Goal: Task Accomplishment & Management: Complete application form

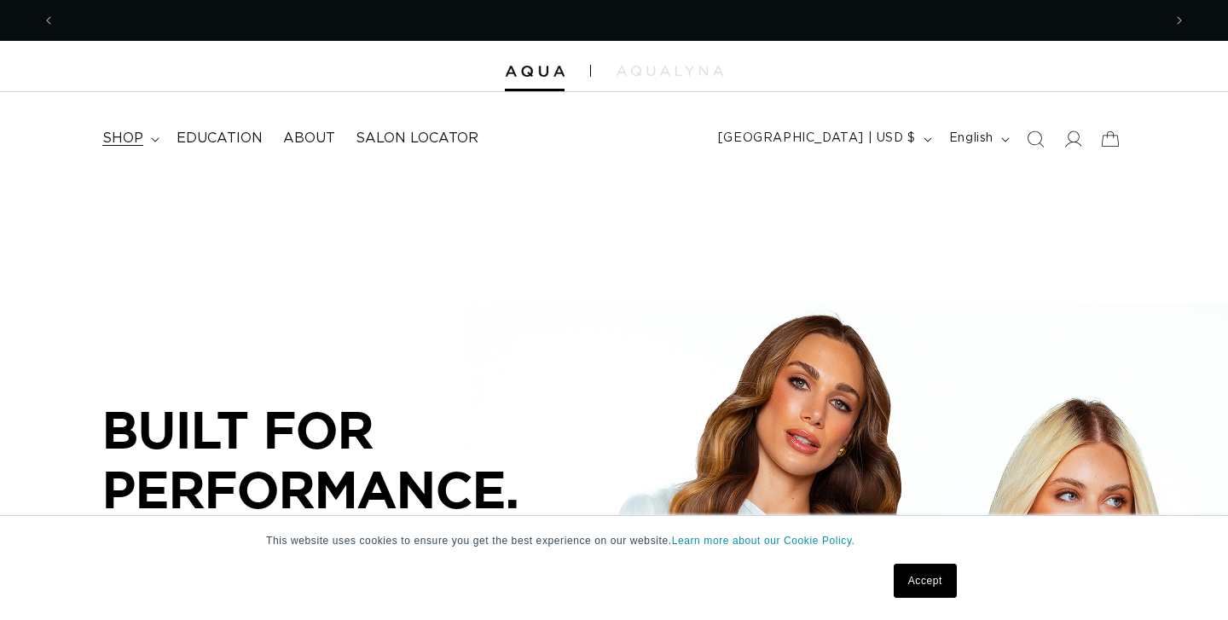
scroll to position [0, 1107]
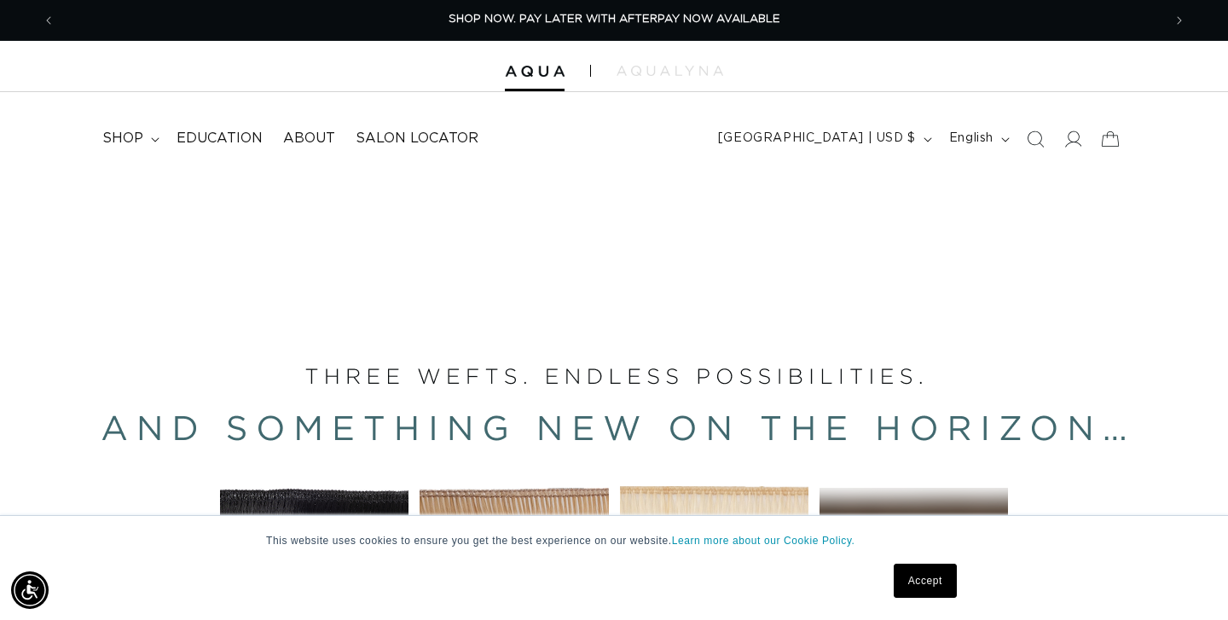
click at [928, 595] on link "Accept" at bounding box center [925, 581] width 63 height 34
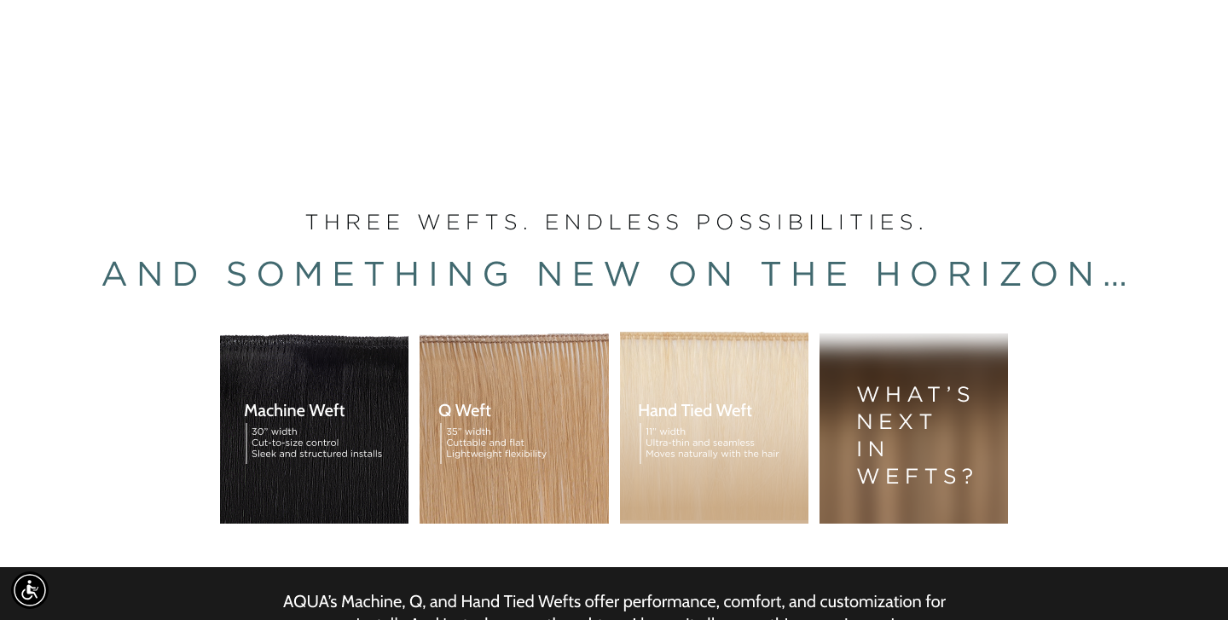
scroll to position [0, 0]
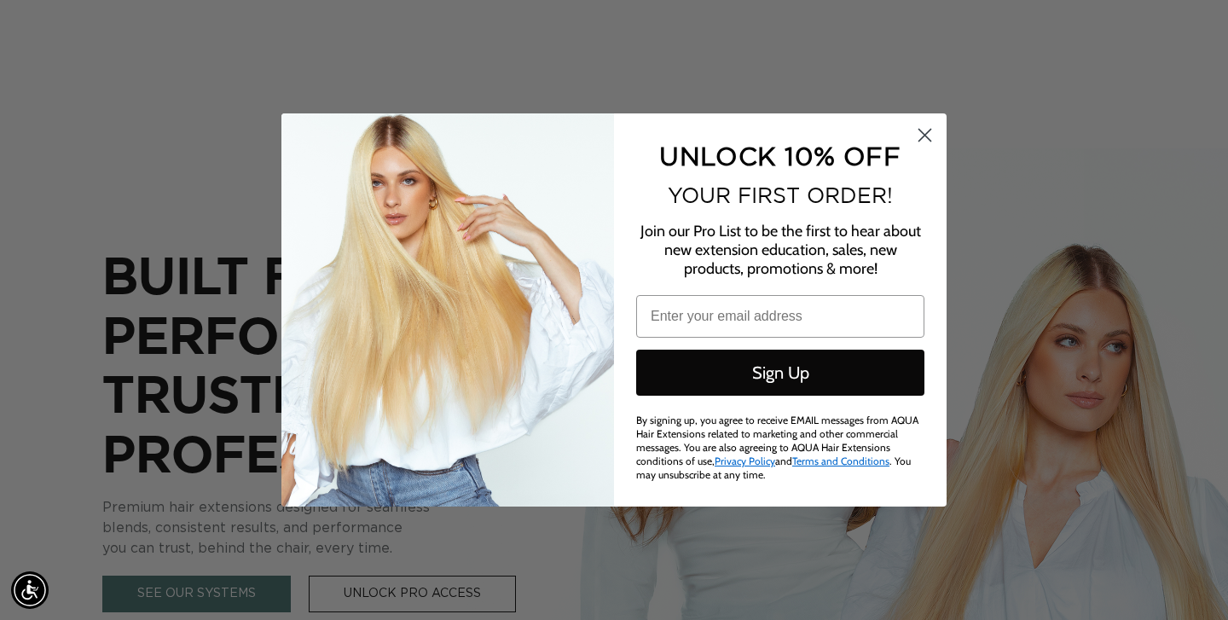
click at [925, 132] on circle "Close dialog" at bounding box center [925, 135] width 28 height 28
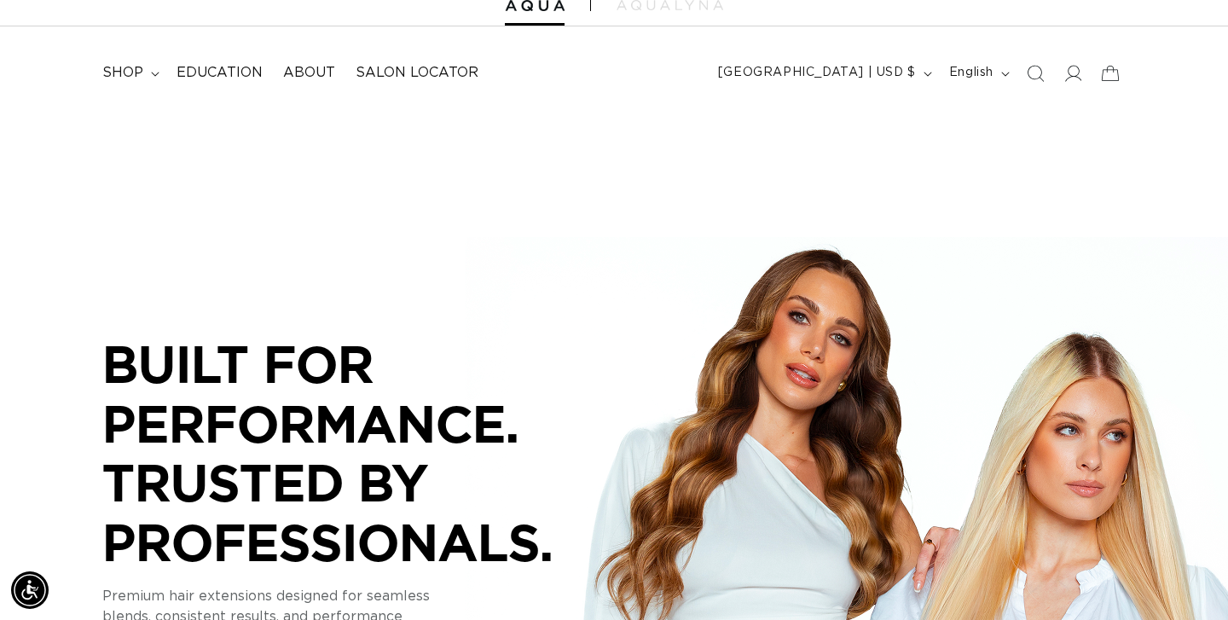
scroll to position [4, 0]
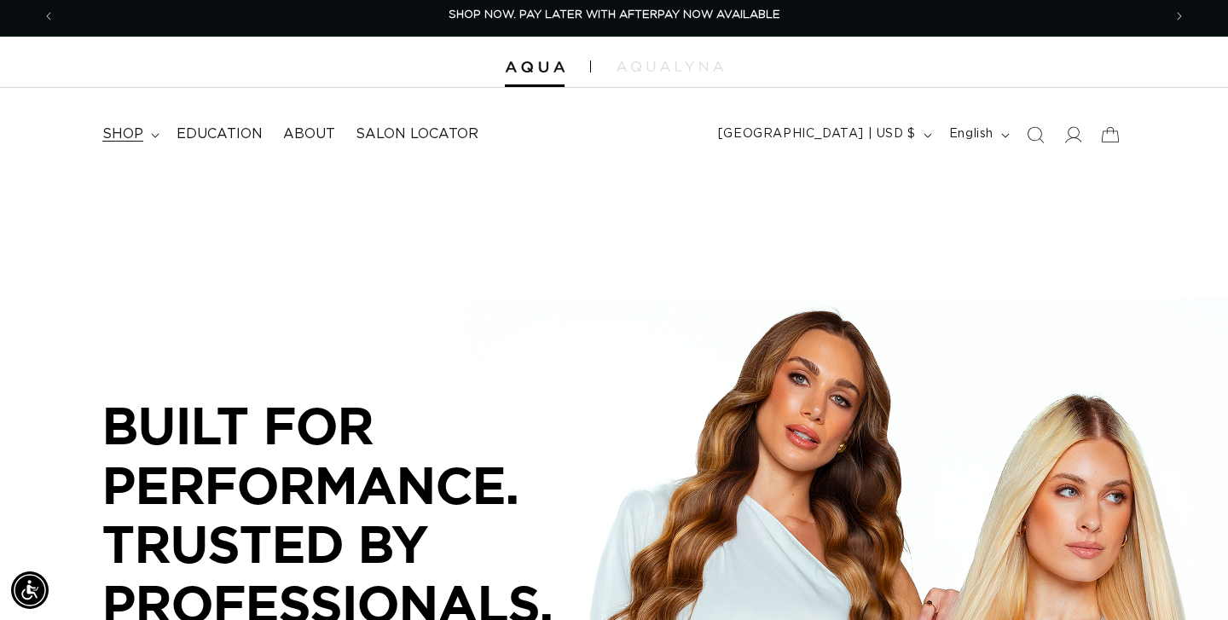
click at [148, 142] on summary "shop" at bounding box center [129, 134] width 74 height 38
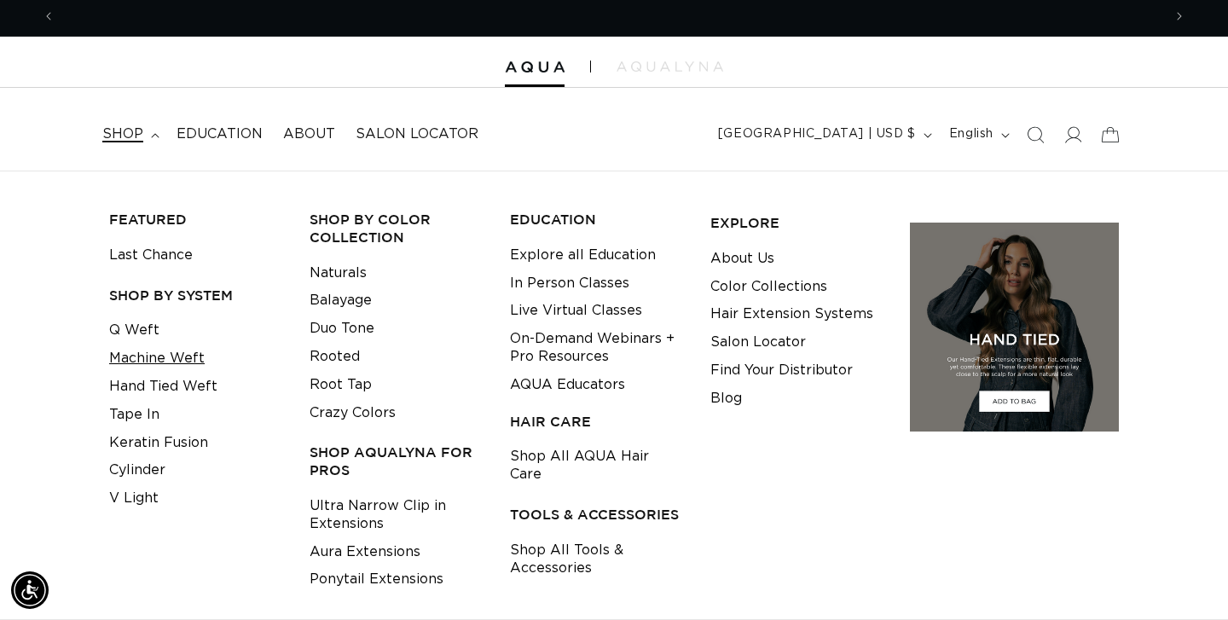
scroll to position [0, 0]
click at [164, 357] on link "Machine Weft" at bounding box center [157, 359] width 96 height 28
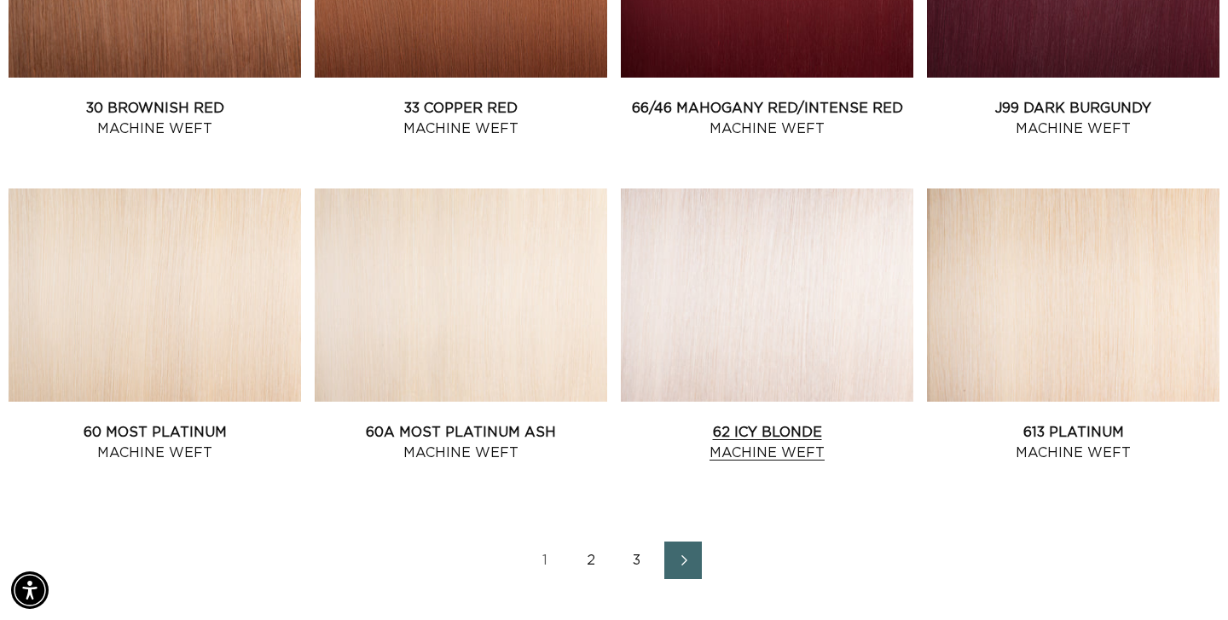
click at [757, 453] on link "62 Icy Blonde Machine Weft" at bounding box center [767, 442] width 293 height 41
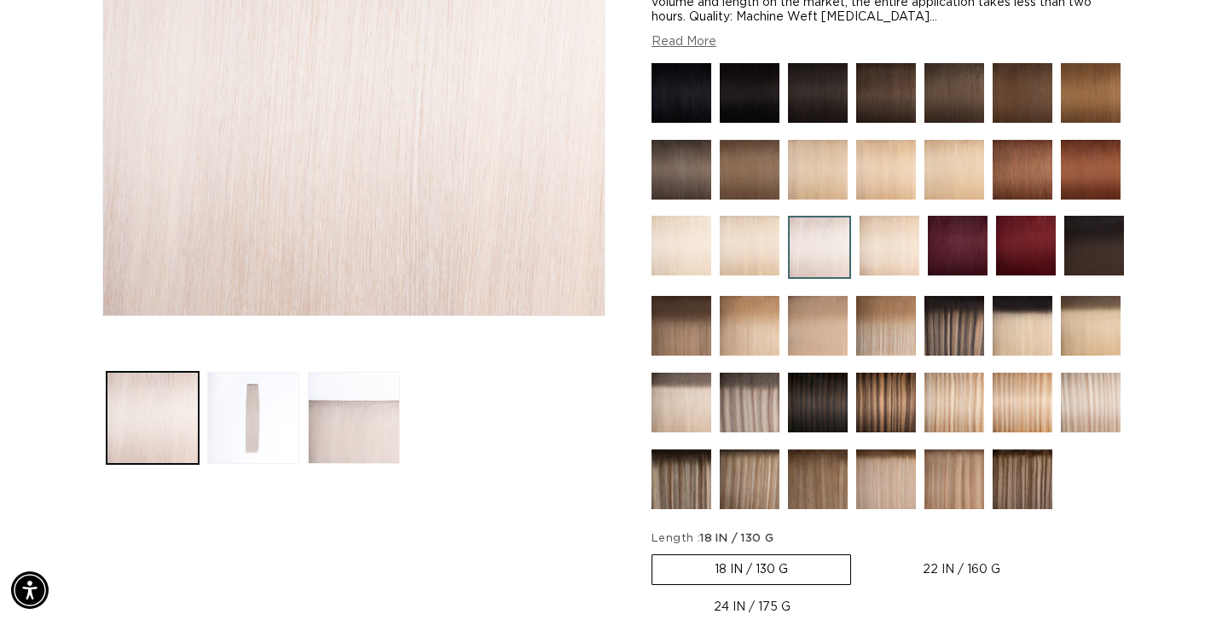
scroll to position [0, 1107]
click at [958, 332] on img at bounding box center [955, 326] width 60 height 60
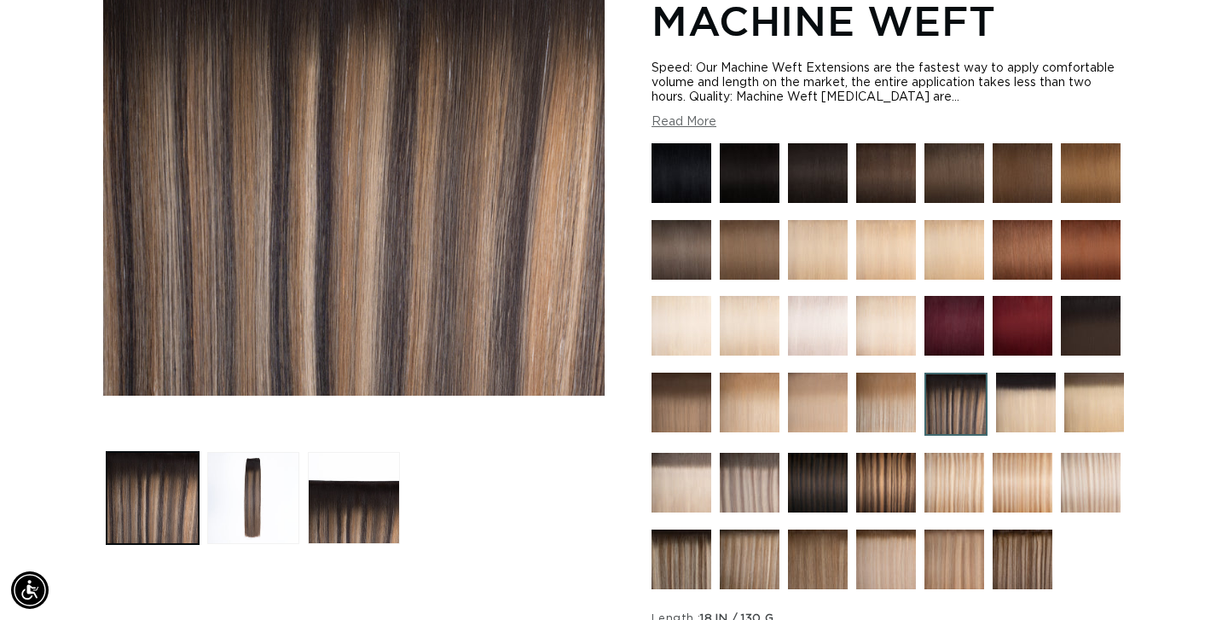
scroll to position [317, 0]
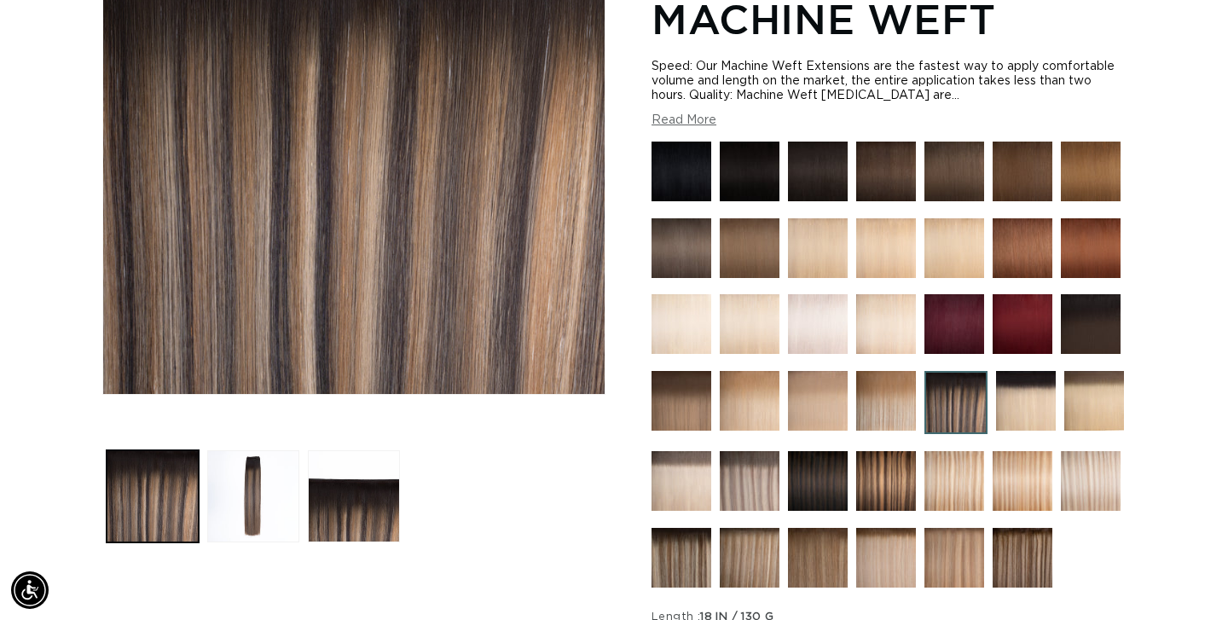
click at [875, 492] on img at bounding box center [886, 481] width 60 height 60
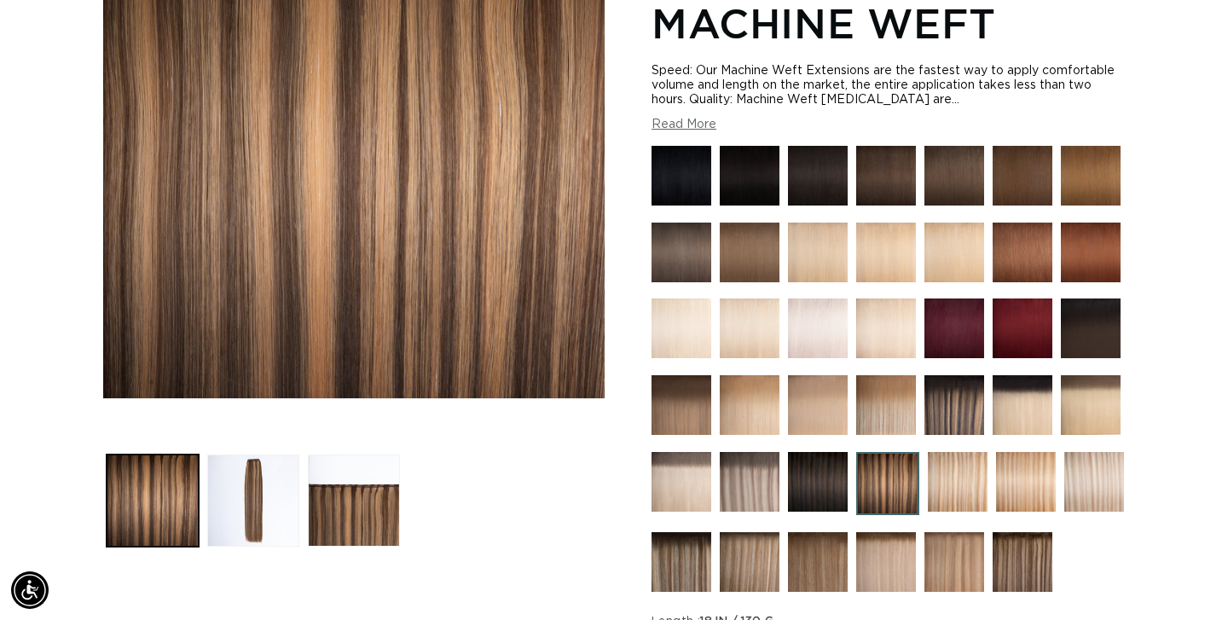
scroll to position [319, 0]
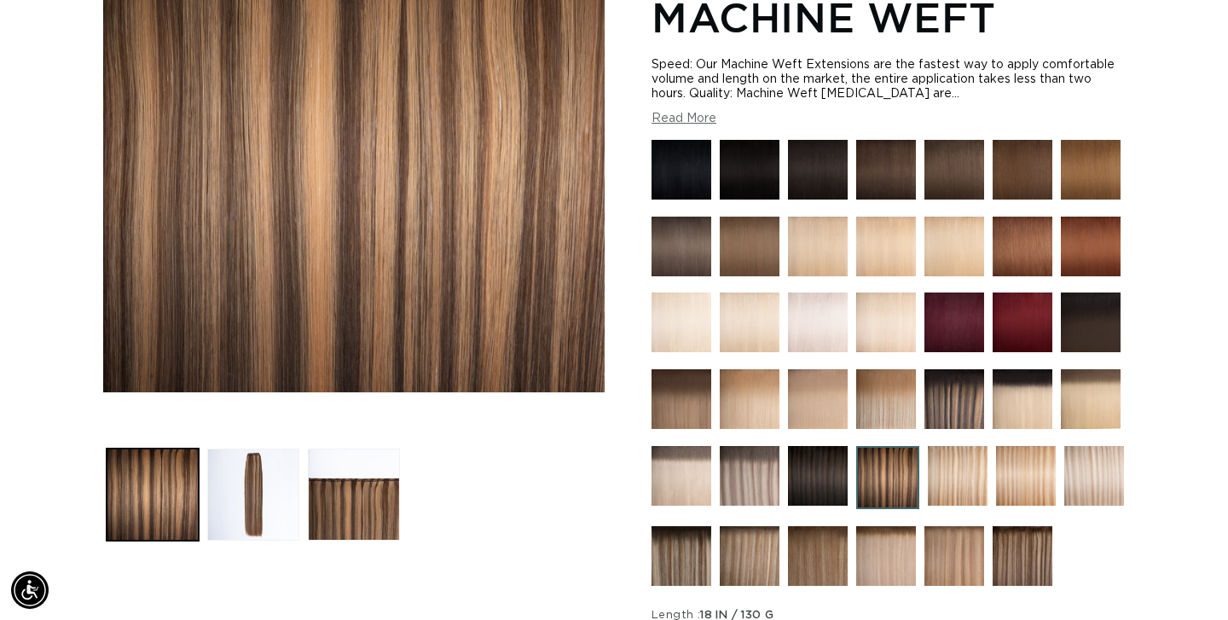
click at [1017, 561] on img at bounding box center [1023, 556] width 60 height 60
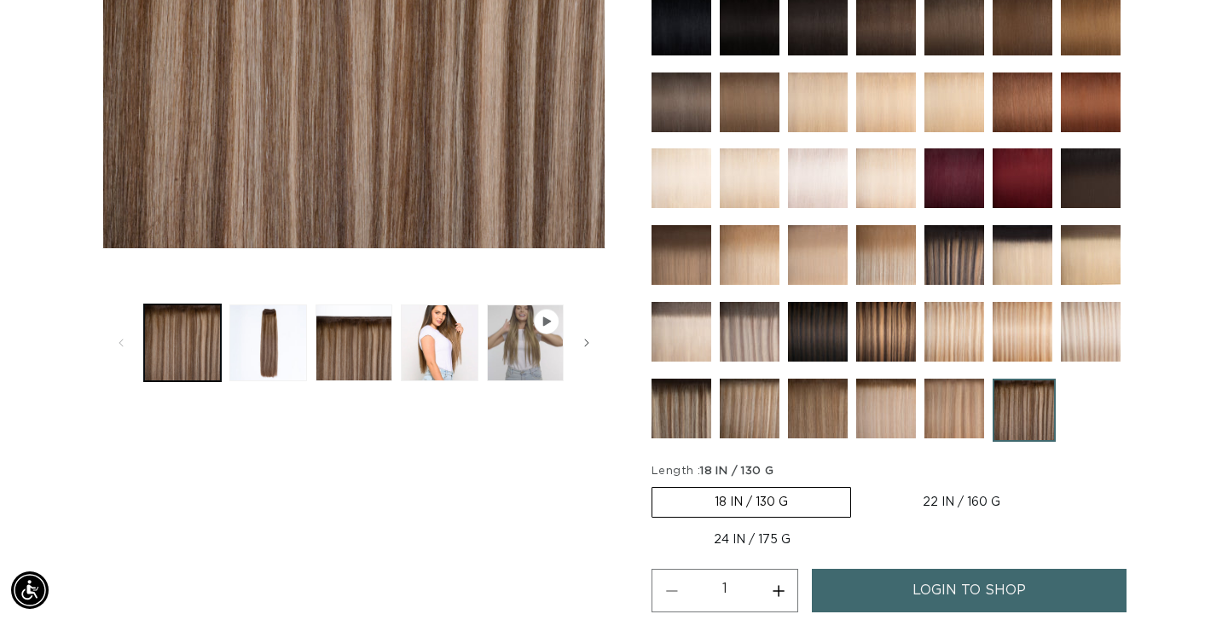
scroll to position [508, 0]
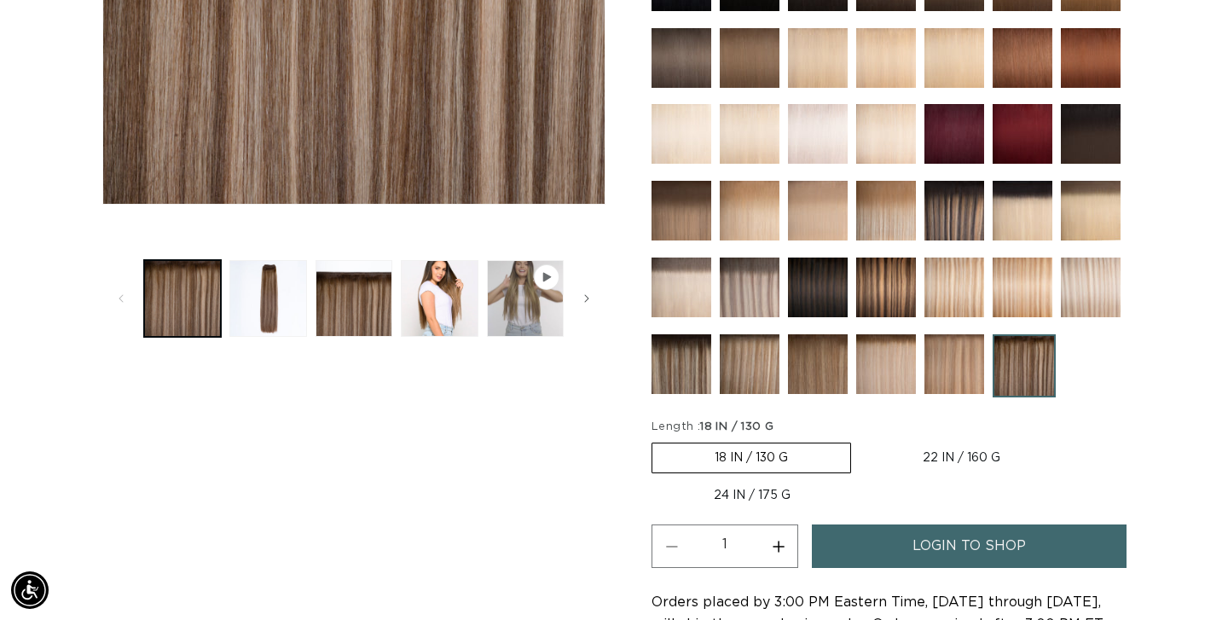
click at [677, 365] on img at bounding box center [682, 364] width 60 height 60
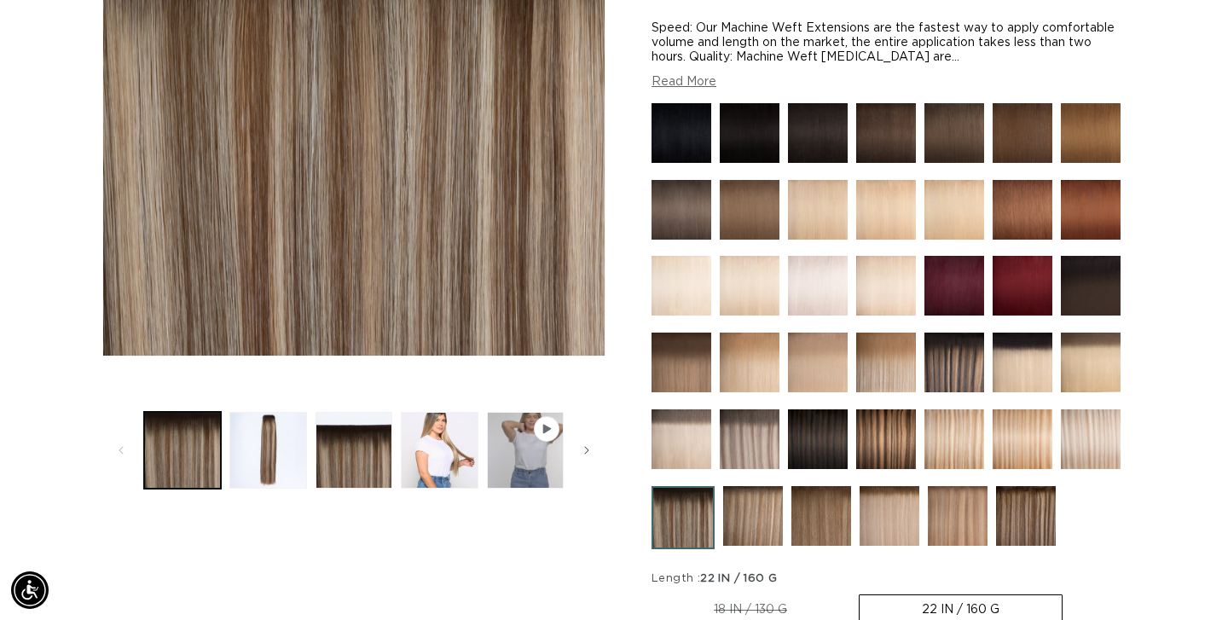
scroll to position [365, 0]
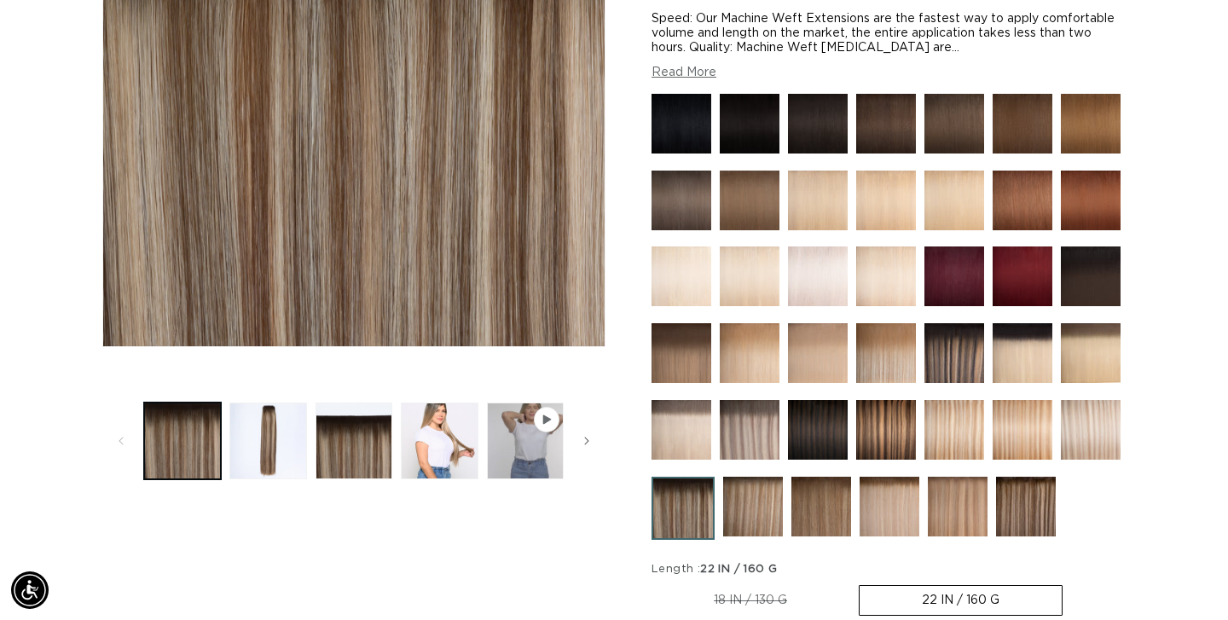
click at [891, 424] on img at bounding box center [886, 430] width 60 height 60
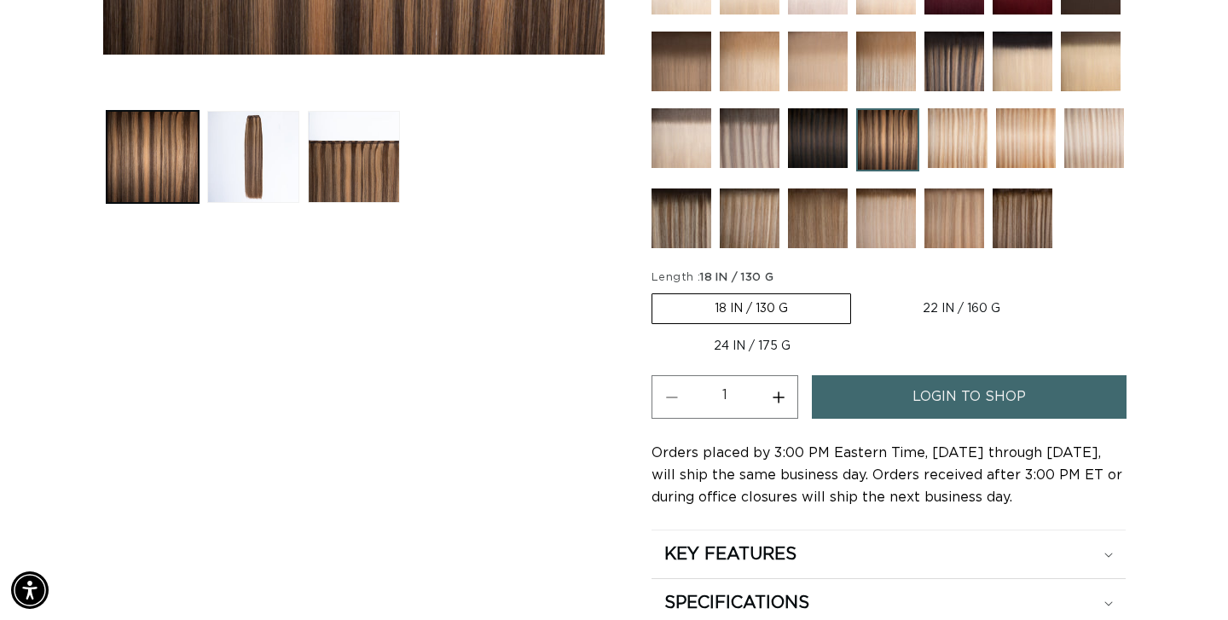
scroll to position [661, 0]
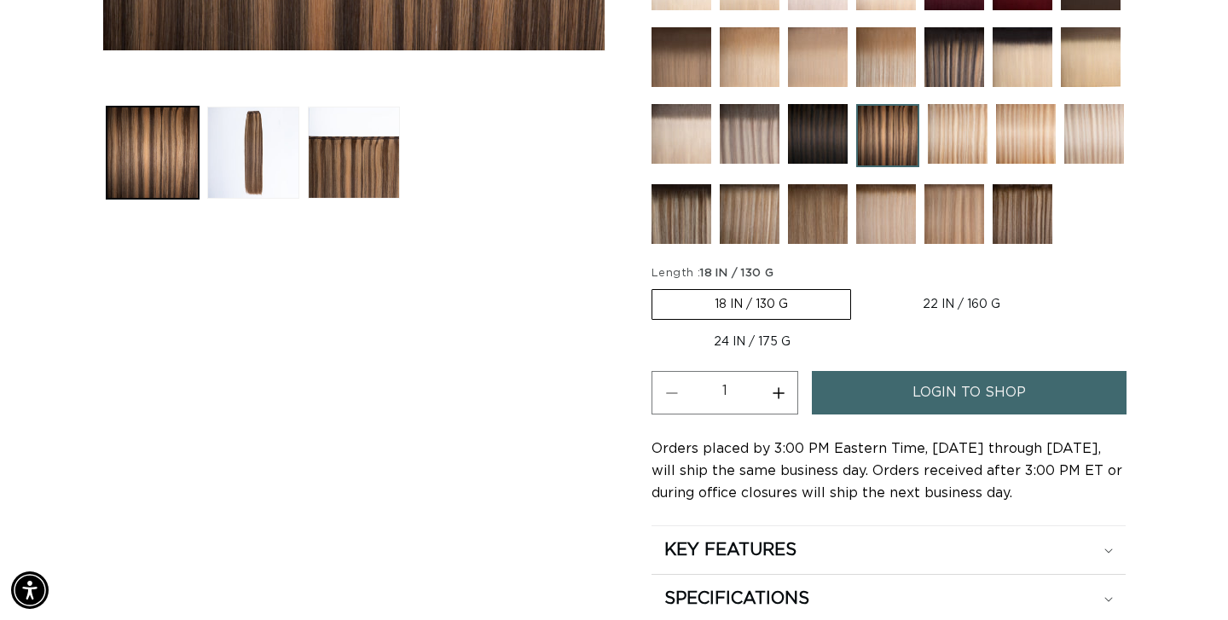
click at [816, 157] on img at bounding box center [818, 134] width 60 height 60
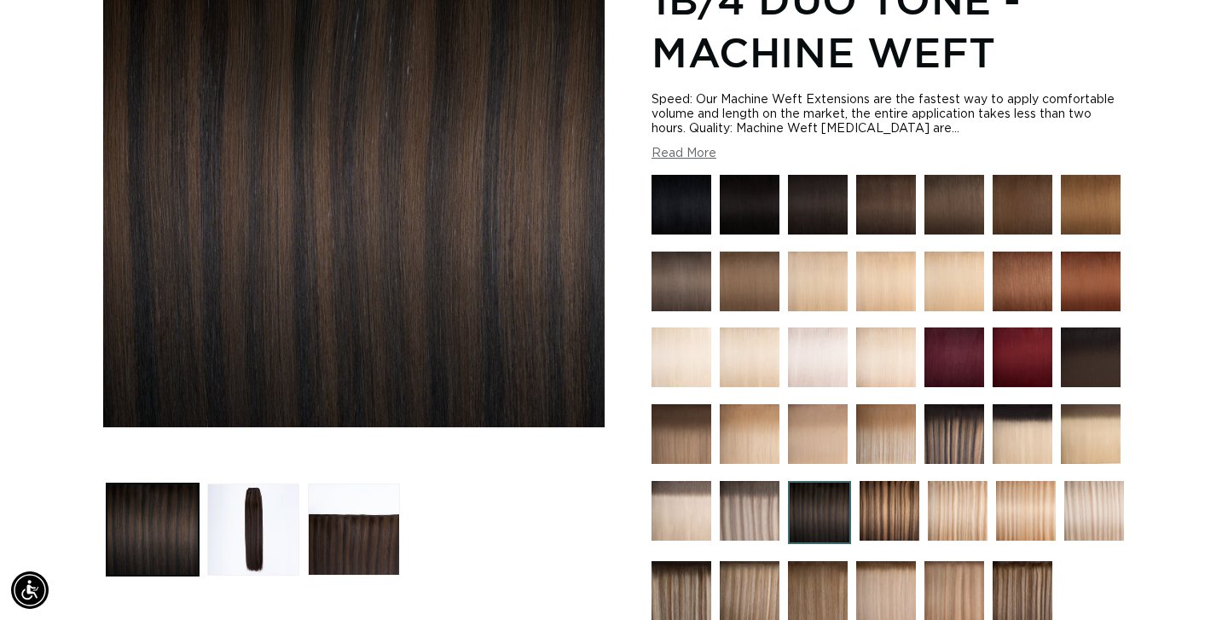
scroll to position [305, 0]
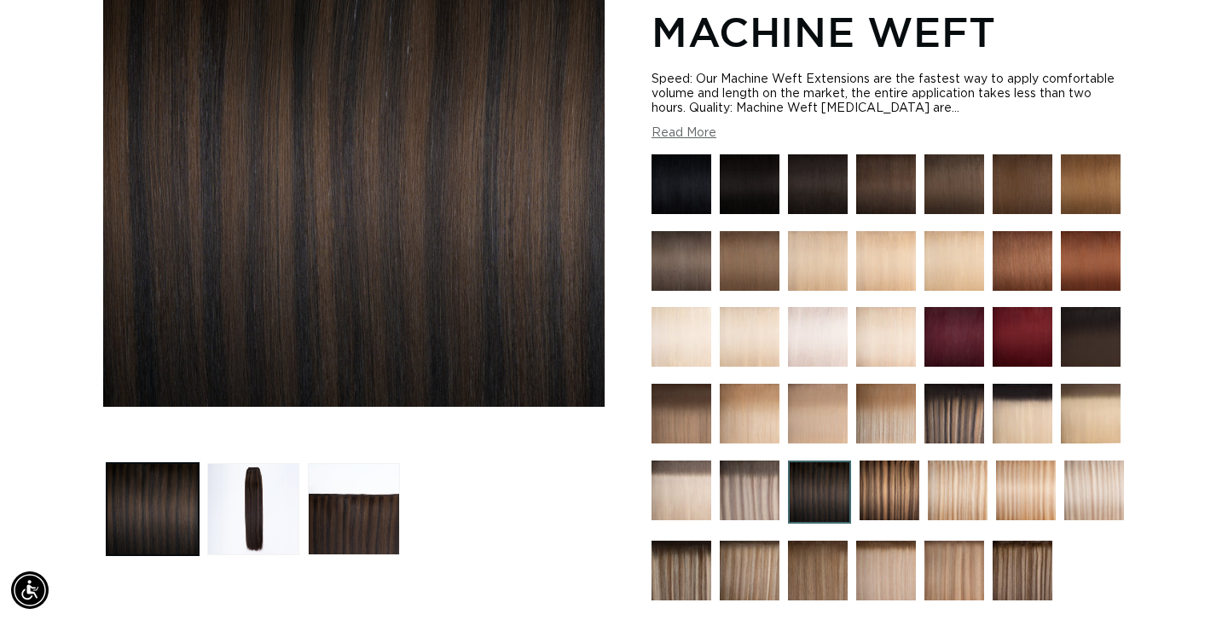
click at [939, 408] on img at bounding box center [955, 414] width 60 height 60
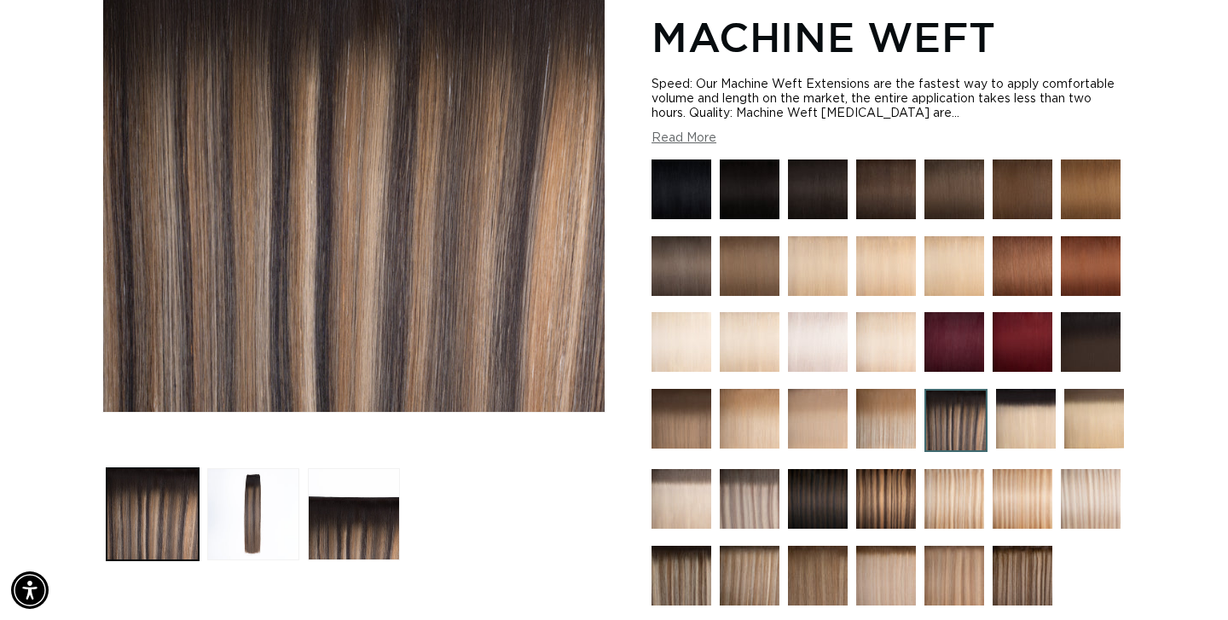
scroll to position [381, 0]
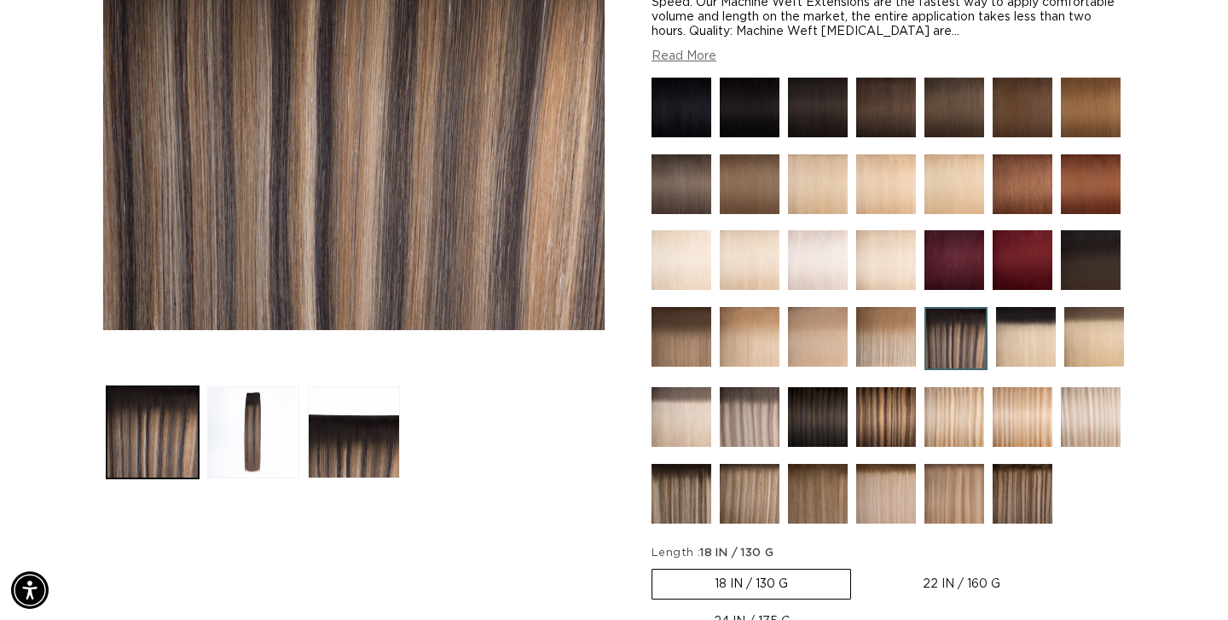
click at [820, 398] on img at bounding box center [818, 417] width 60 height 60
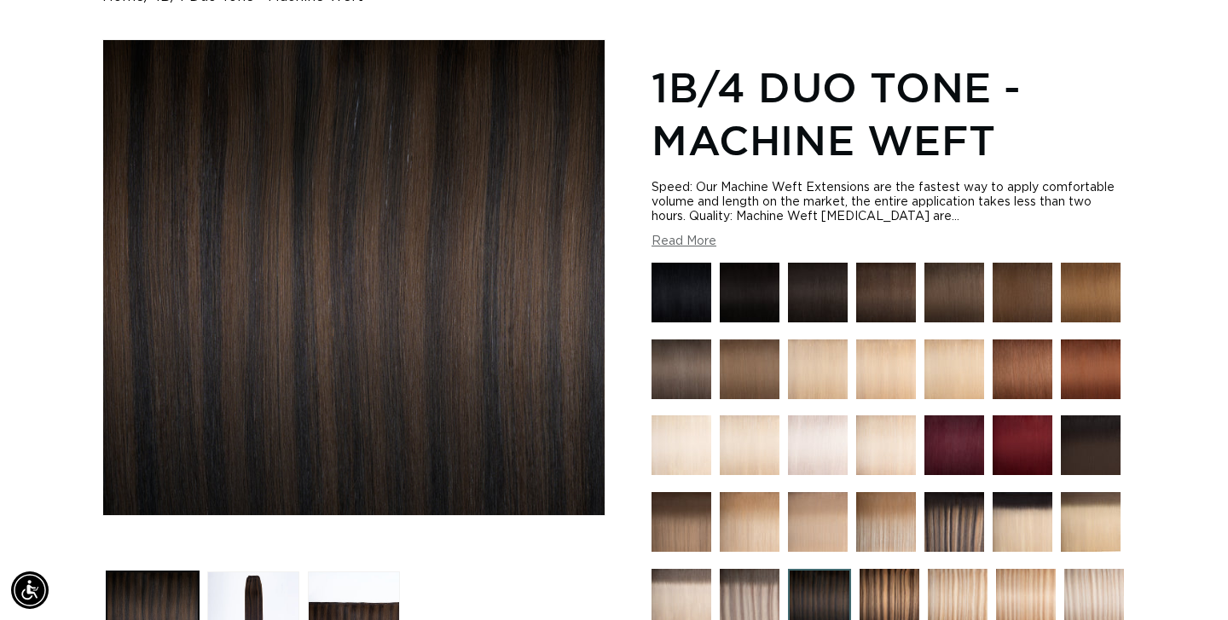
scroll to position [0, 1107]
click at [946, 496] on img at bounding box center [955, 522] width 60 height 60
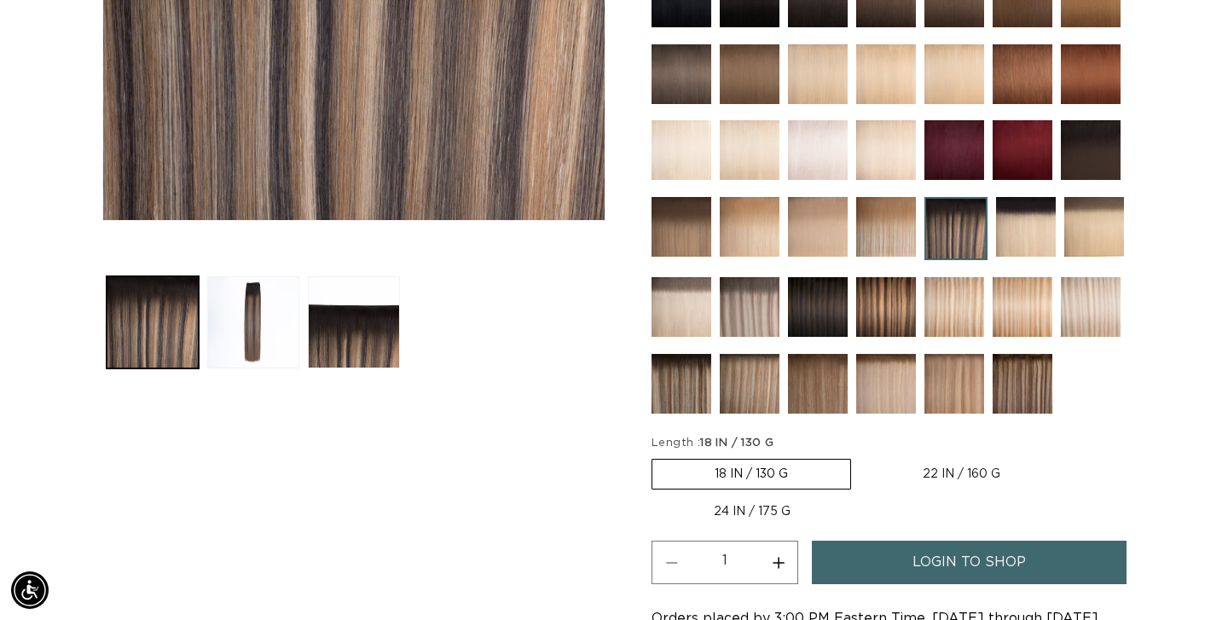
scroll to position [0, 2214]
click at [938, 563] on span "login to shop" at bounding box center [969, 563] width 113 height 44
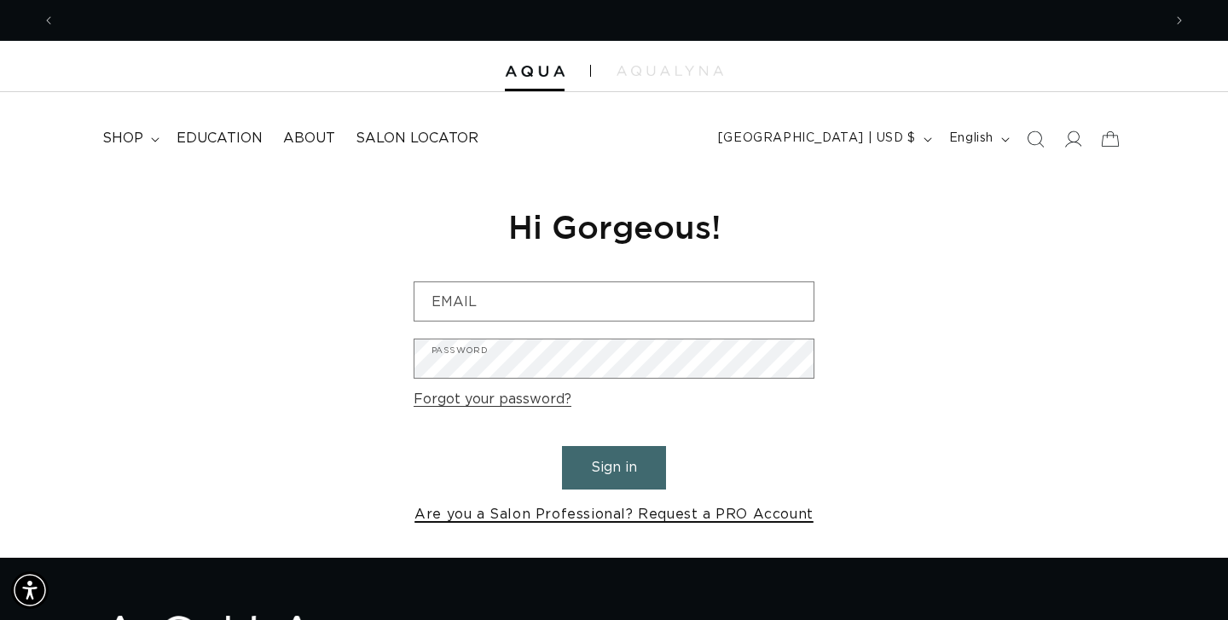
scroll to position [0, 1107]
click at [633, 511] on link "Are you a Salon Professional? Request a PRO Account" at bounding box center [614, 514] width 399 height 25
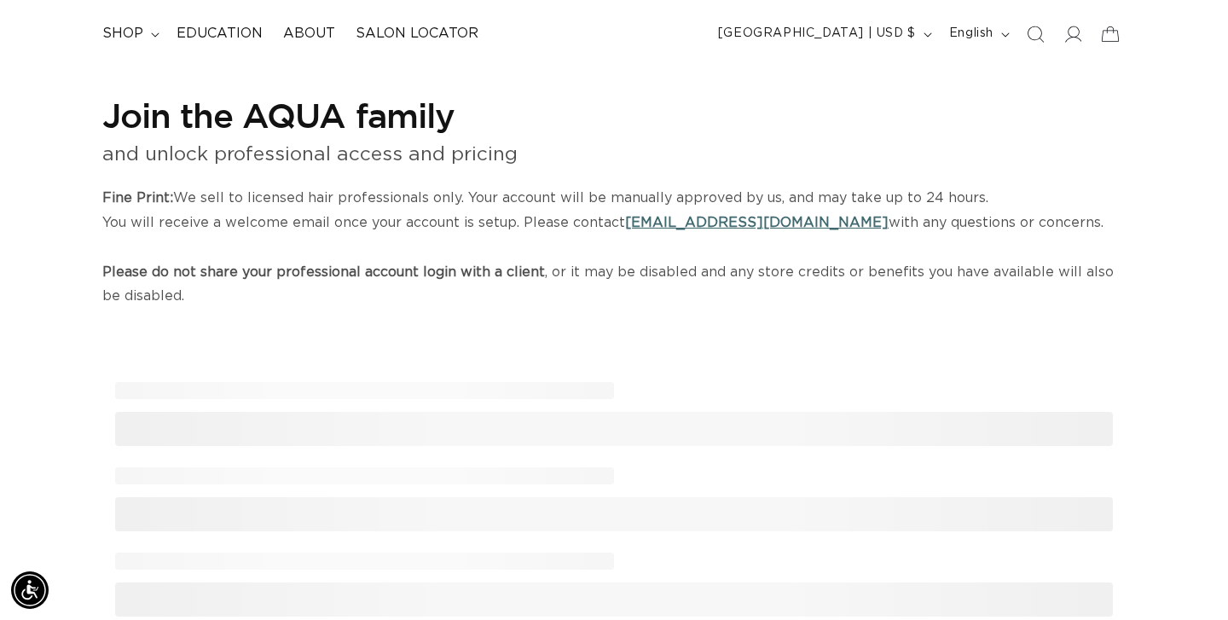
scroll to position [139, 0]
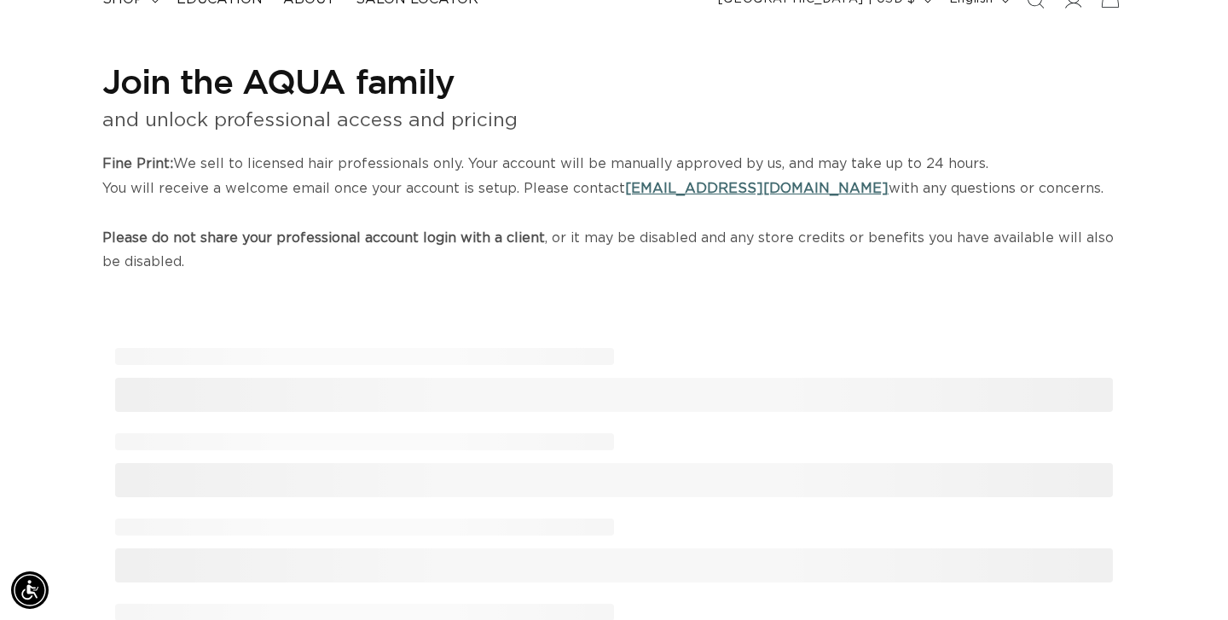
select select "US"
select select "[GEOGRAPHIC_DATA]"
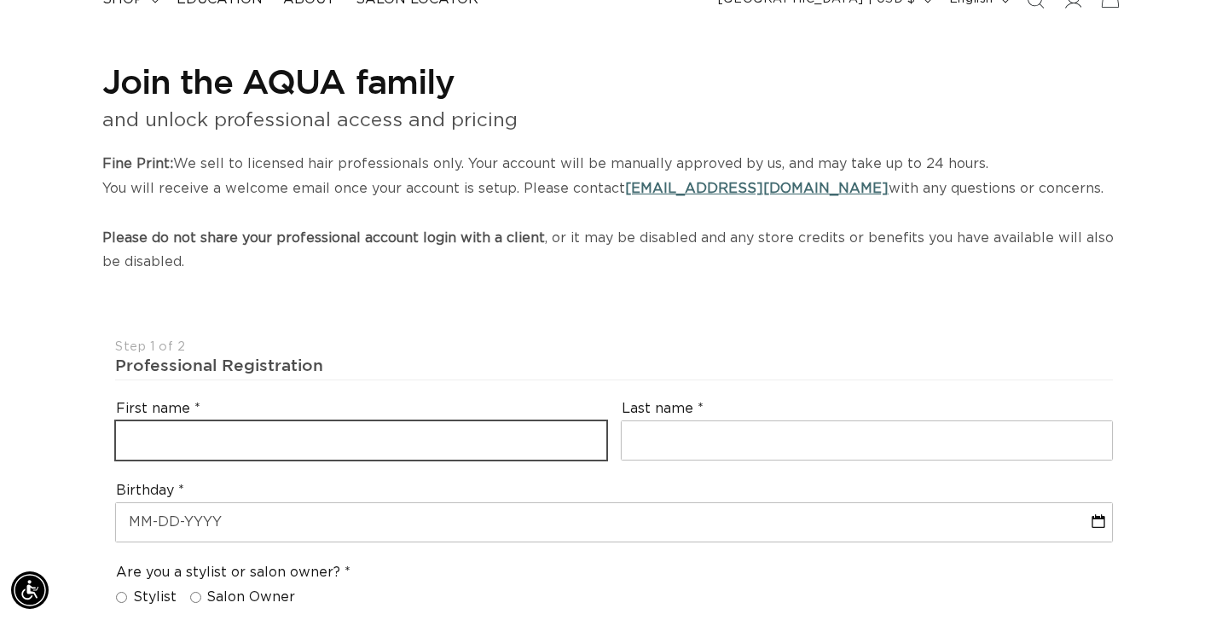
click at [406, 438] on input "text" at bounding box center [361, 440] width 490 height 38
type input "Madison"
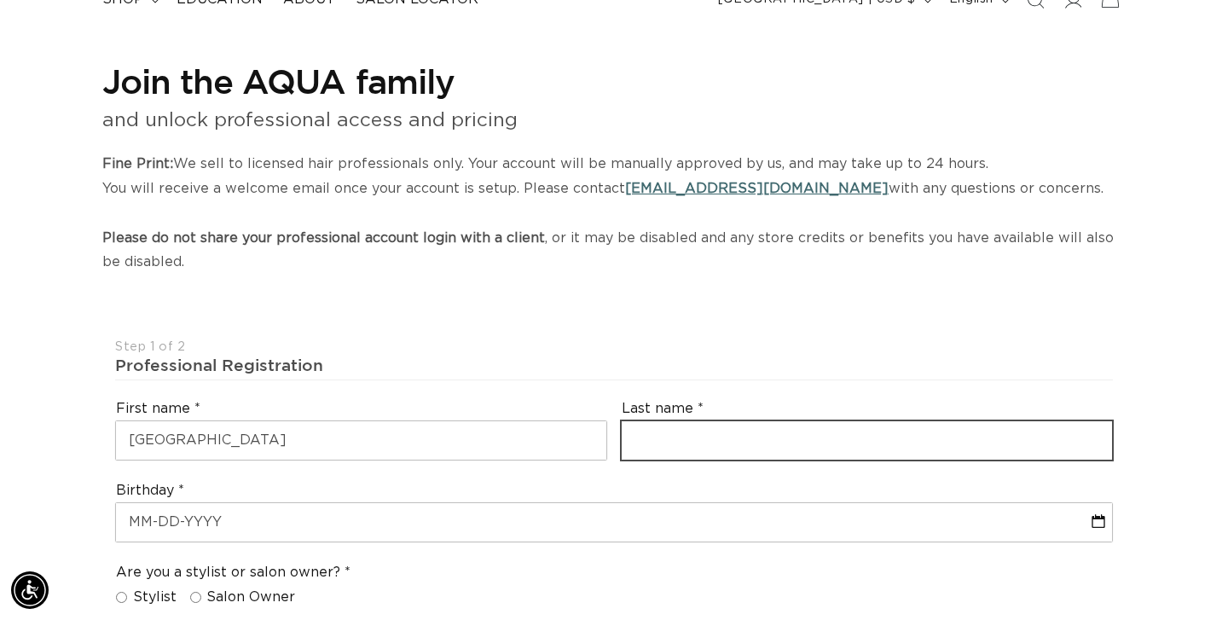
type input "Reitze"
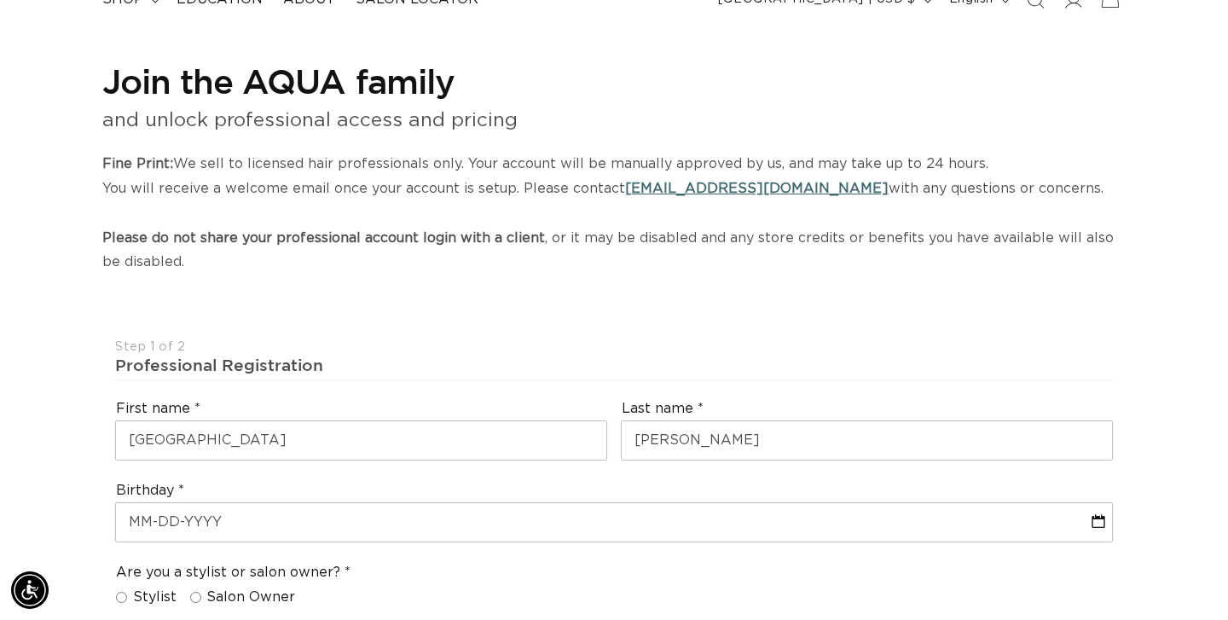
type input "revivebeautybar603@gmail.com"
type input "+16034968813"
select select "New Hampshire"
type input "03301"
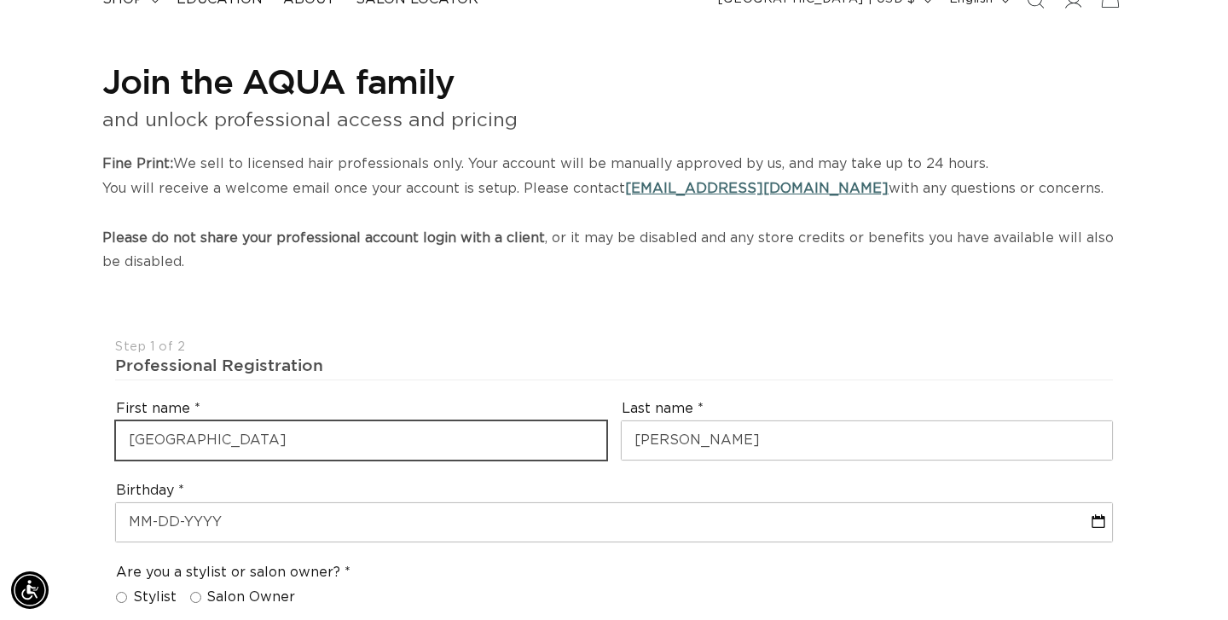
type input "+1 603 496 8813"
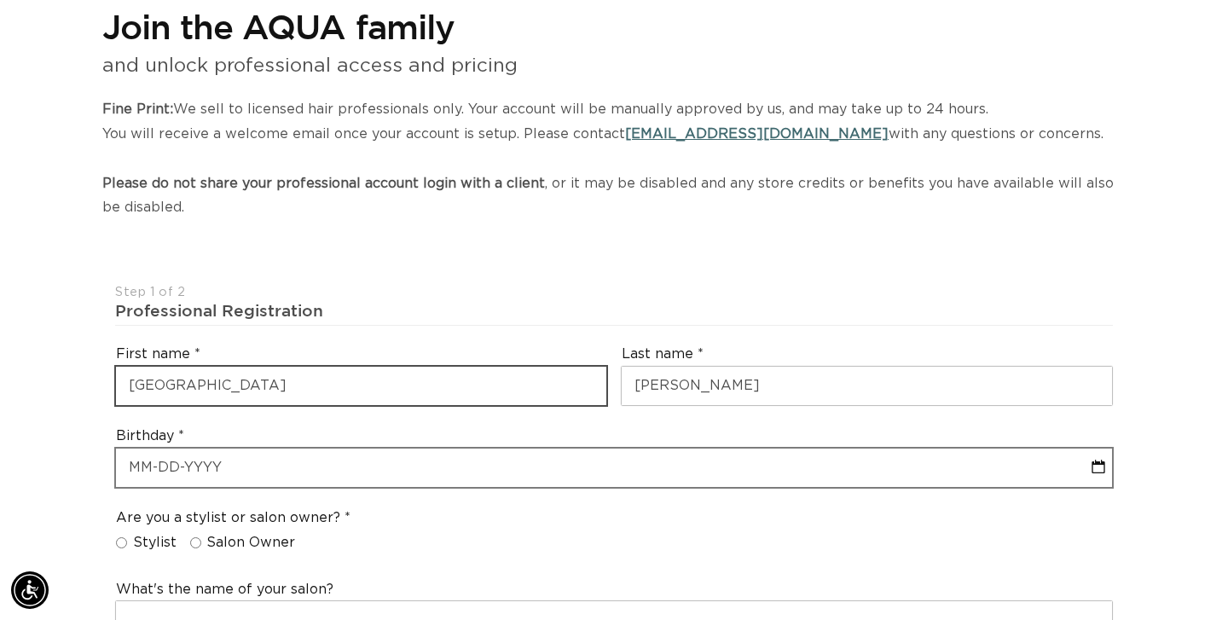
scroll to position [0, 2214]
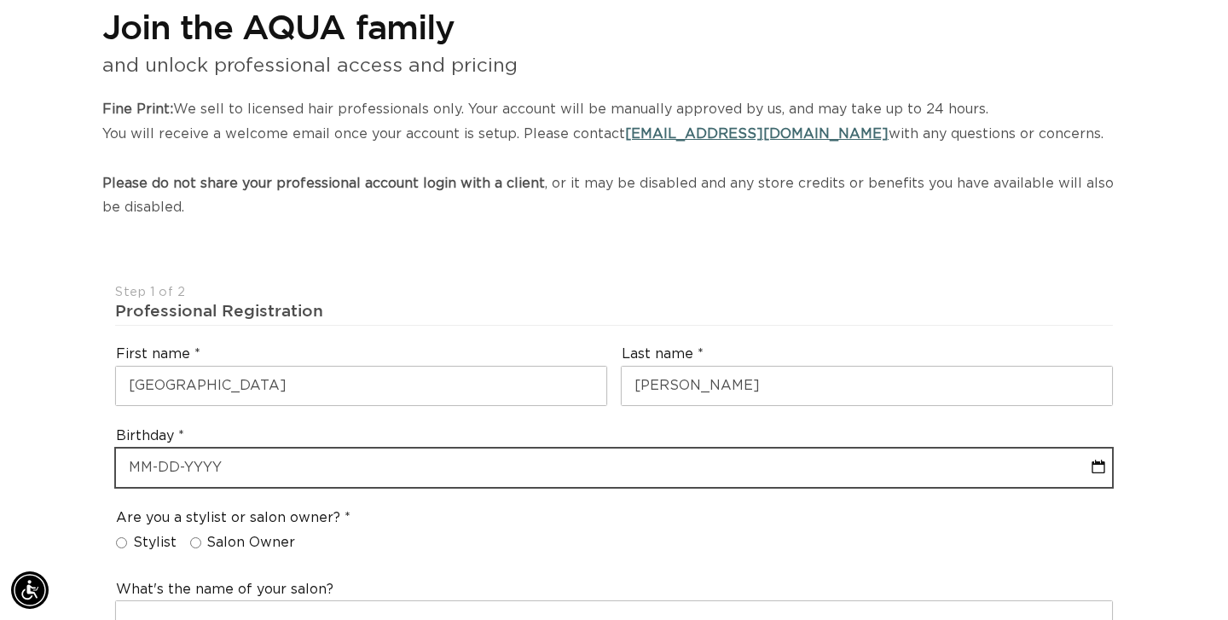
click at [291, 467] on input "text" at bounding box center [614, 468] width 996 height 38
select select "9"
select select "2025"
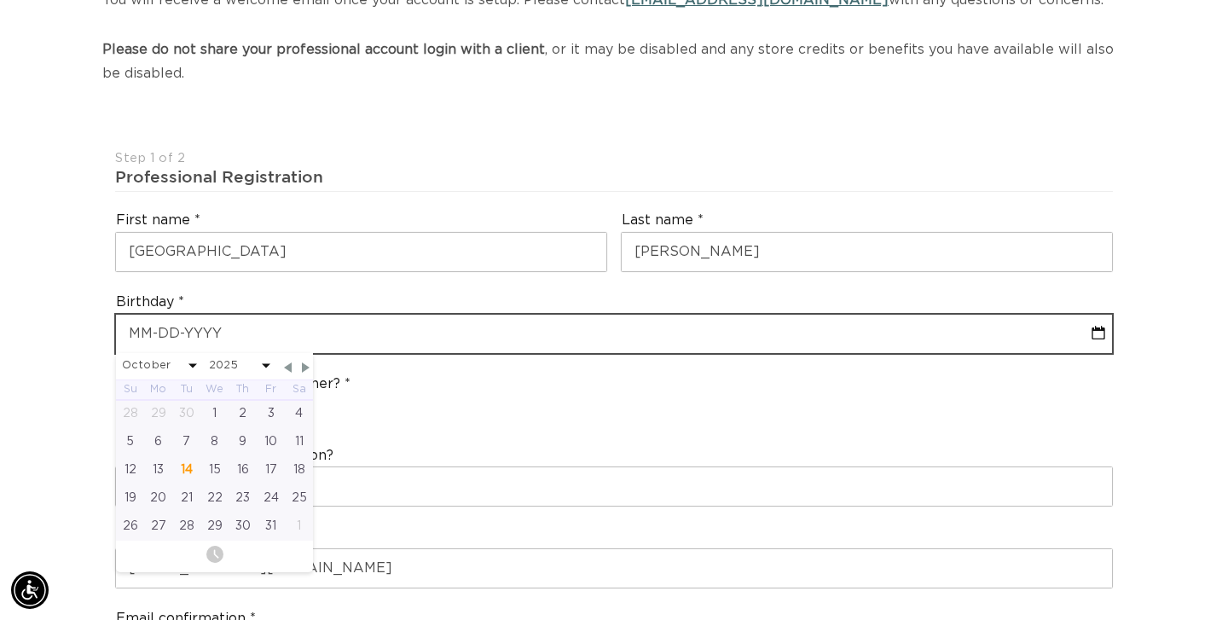
scroll to position [329, 0]
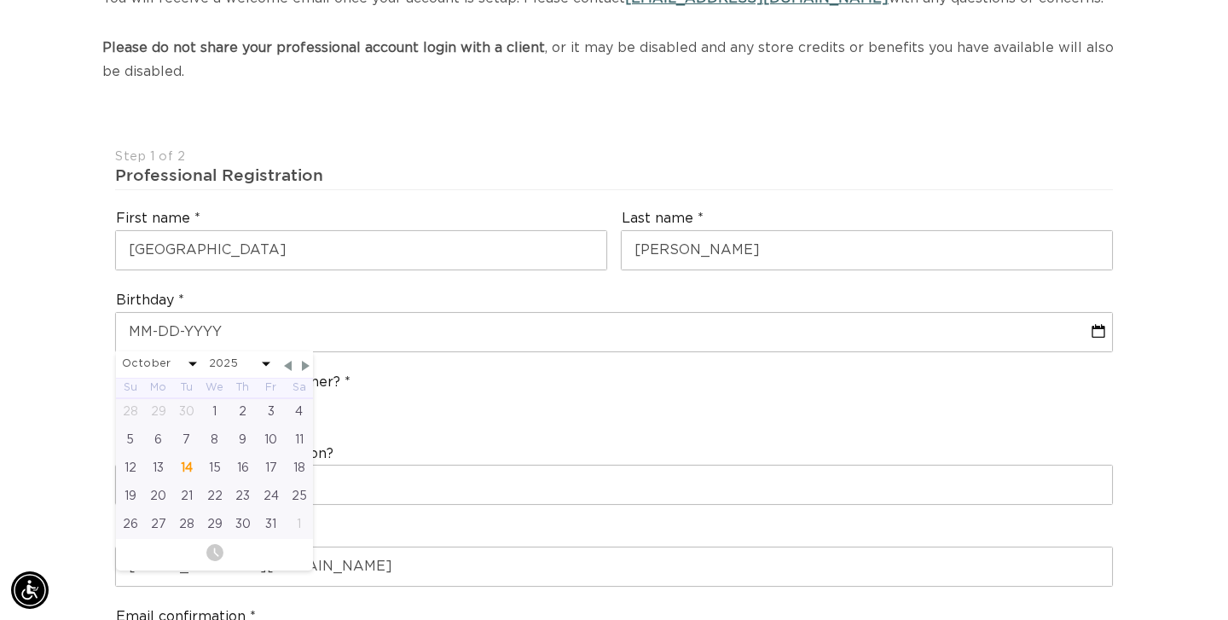
click at [191, 364] on span at bounding box center [193, 365] width 9 height 4
click at [189, 363] on span at bounding box center [193, 365] width 9 height 4
click at [154, 369] on select "January February March April May June July August September October November De…" at bounding box center [159, 364] width 75 height 21
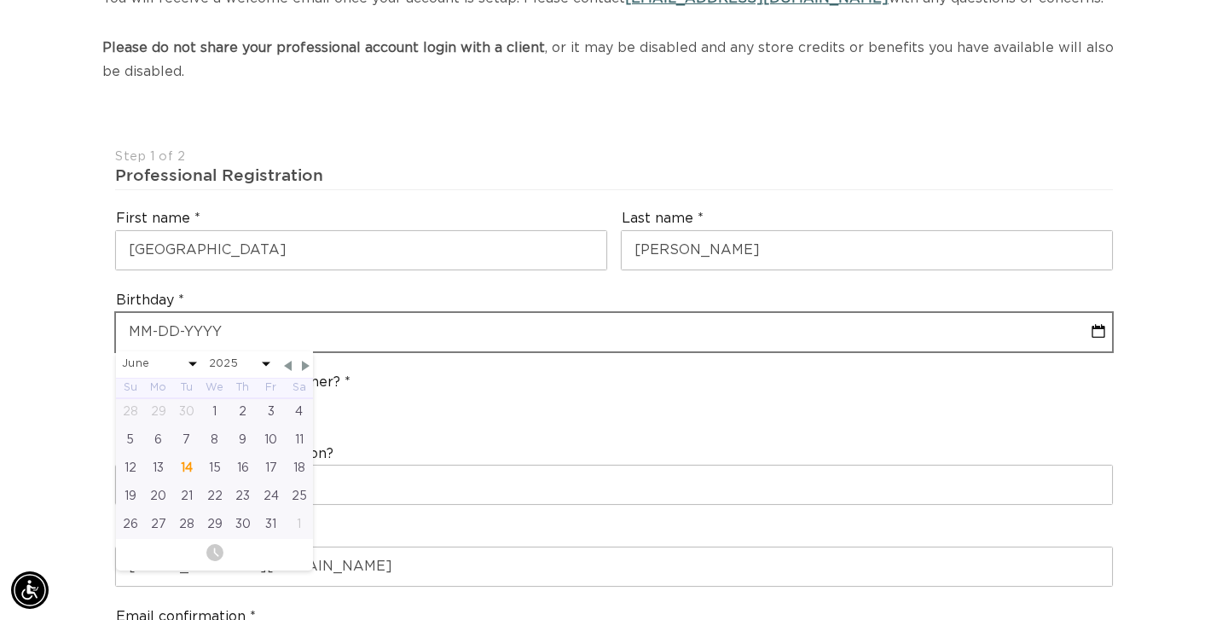
select select "5"
select select "2025"
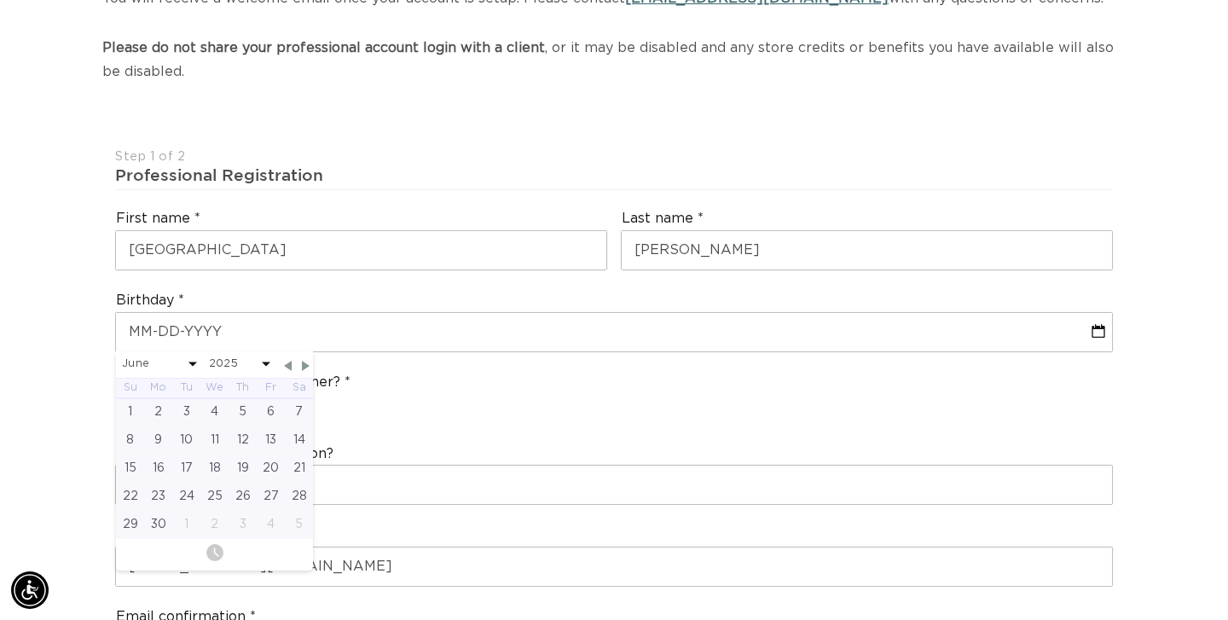
scroll to position [0, 1107]
click at [241, 365] on select "2045 2044 2043 2042 2041 2040 2039 2038 2037 2036 2035 2034 2033 2032 2031 2030…" at bounding box center [239, 364] width 61 height 21
select select "5"
select select "1998"
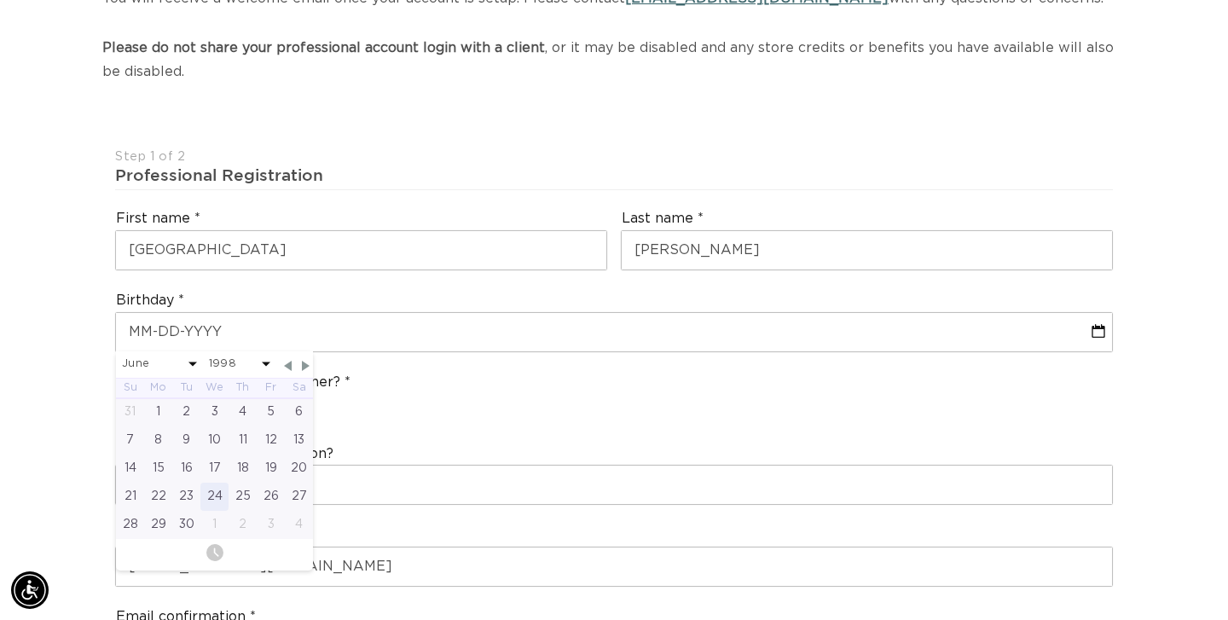
scroll to position [0, 1107]
click at [215, 498] on div "24" at bounding box center [214, 497] width 28 height 28
type input "06-24-1998"
select select "5"
select select "1998"
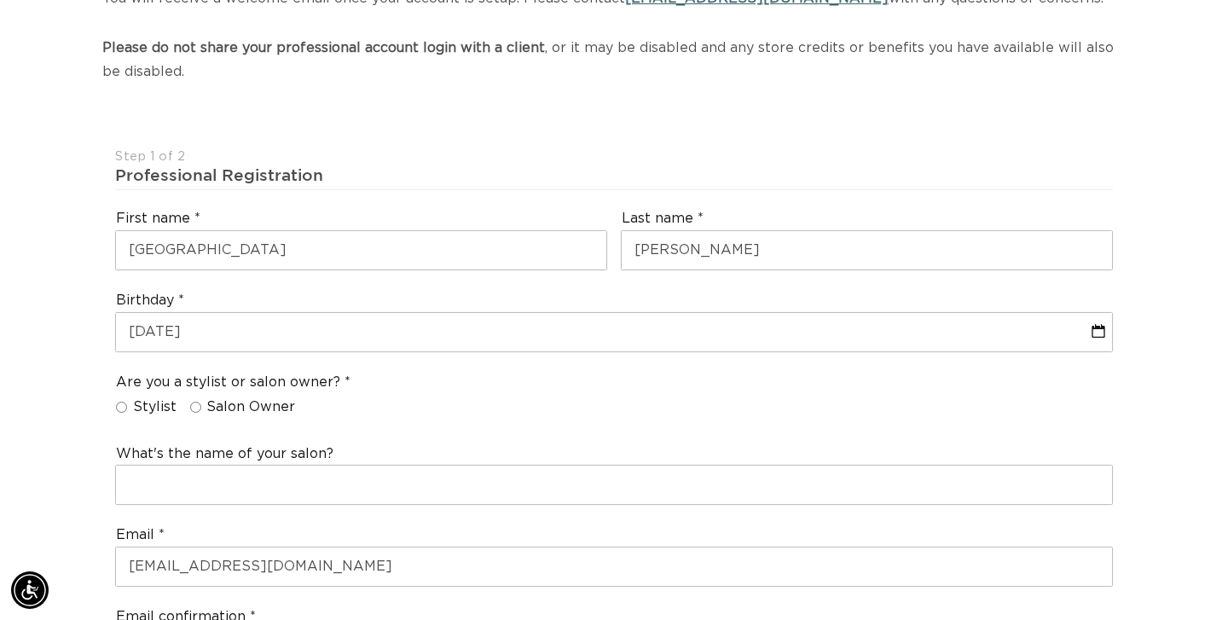
scroll to position [0, 2214]
click at [192, 409] on input "Salon Owner" at bounding box center [195, 407] width 11 height 11
radio input "true"
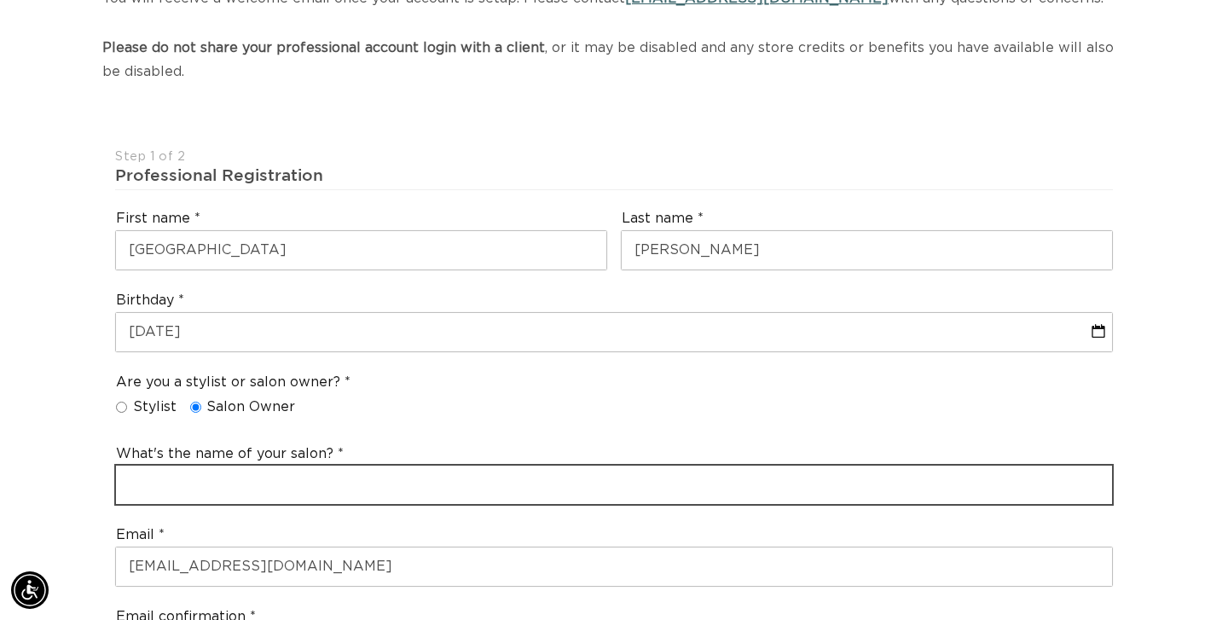
click at [192, 482] on input "text" at bounding box center [614, 485] width 996 height 38
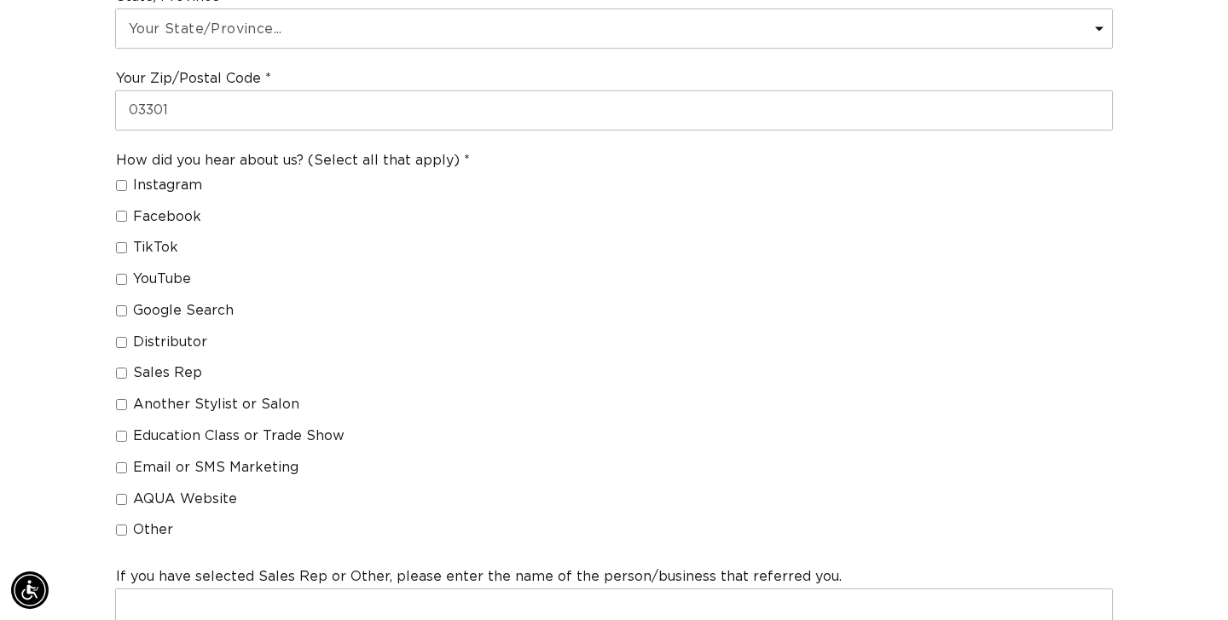
type input "Revive Beauty Bar"
click at [117, 375] on input "Sales Rep" at bounding box center [121, 373] width 11 height 11
checkbox input "true"
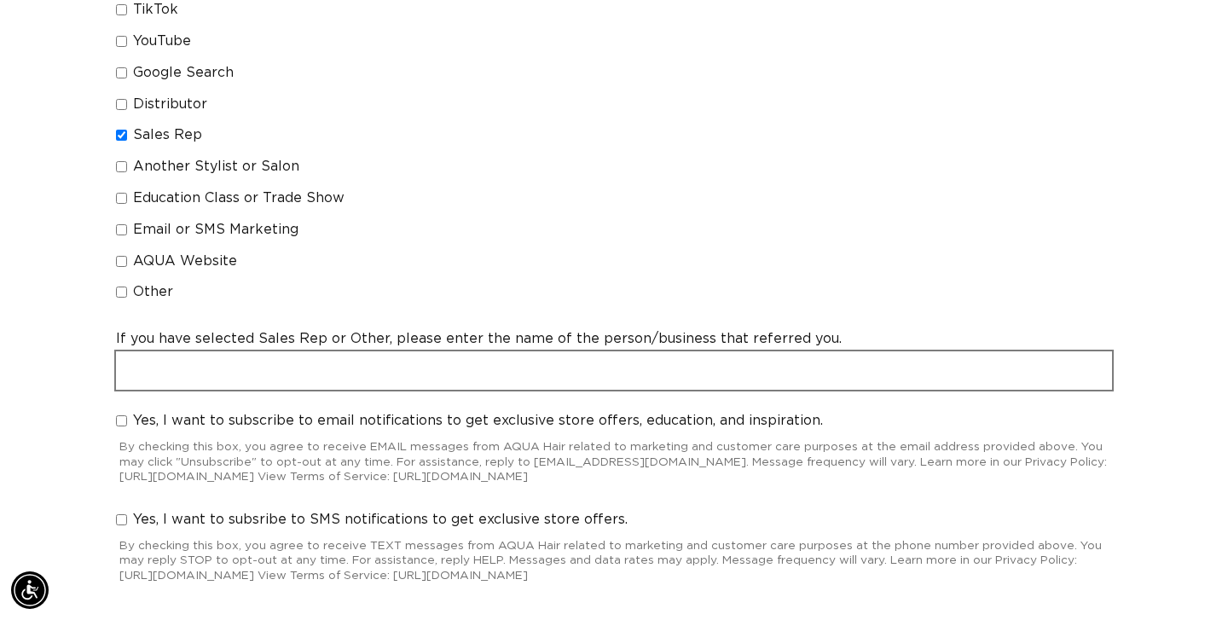
scroll to position [0, 0]
click at [138, 381] on input "text" at bounding box center [614, 370] width 996 height 38
click at [589, 369] on input "text" at bounding box center [614, 370] width 996 height 38
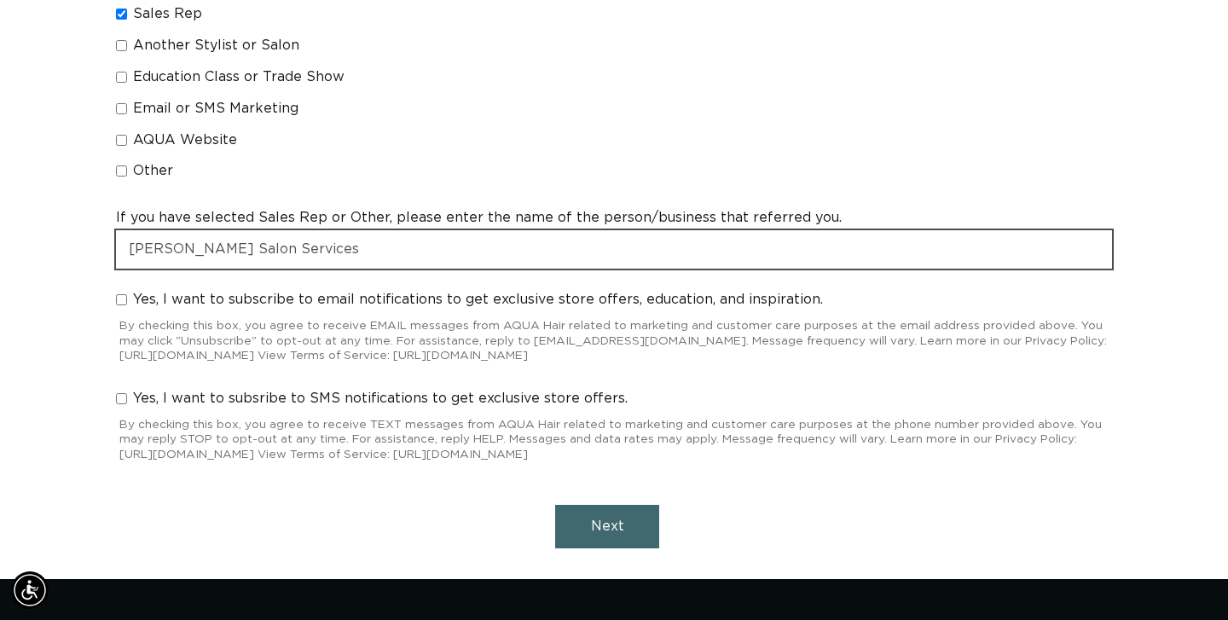
scroll to position [0, 1107]
type input "Cassie BeLand - Masello Salon Services"
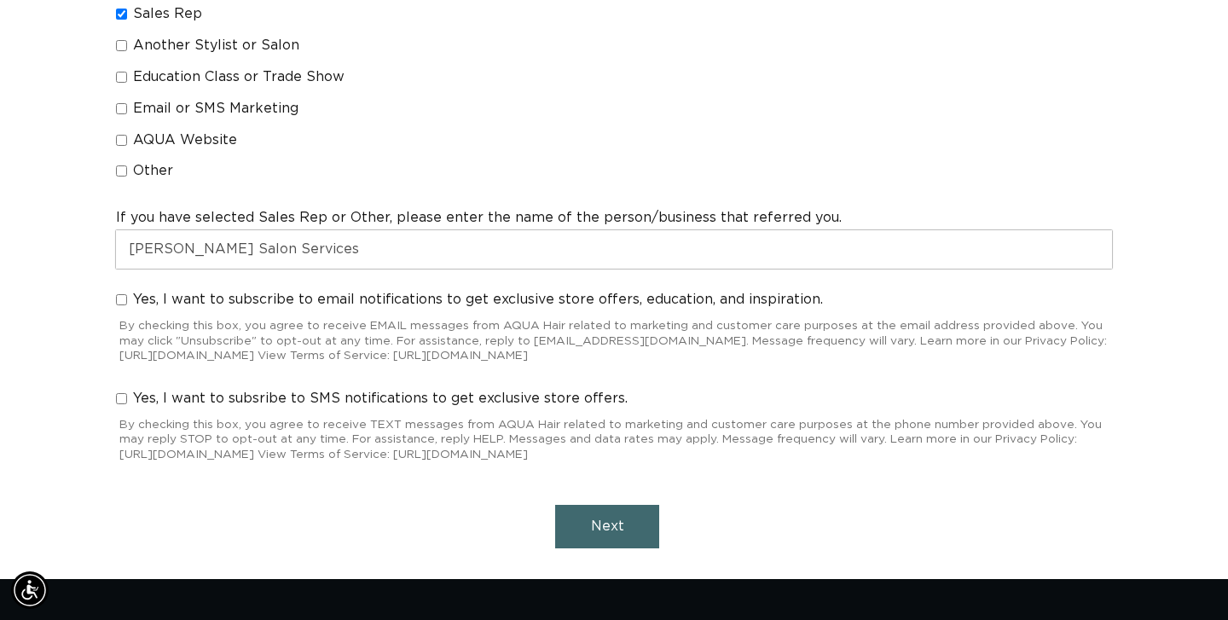
click at [597, 531] on span "Next" at bounding box center [607, 526] width 33 height 14
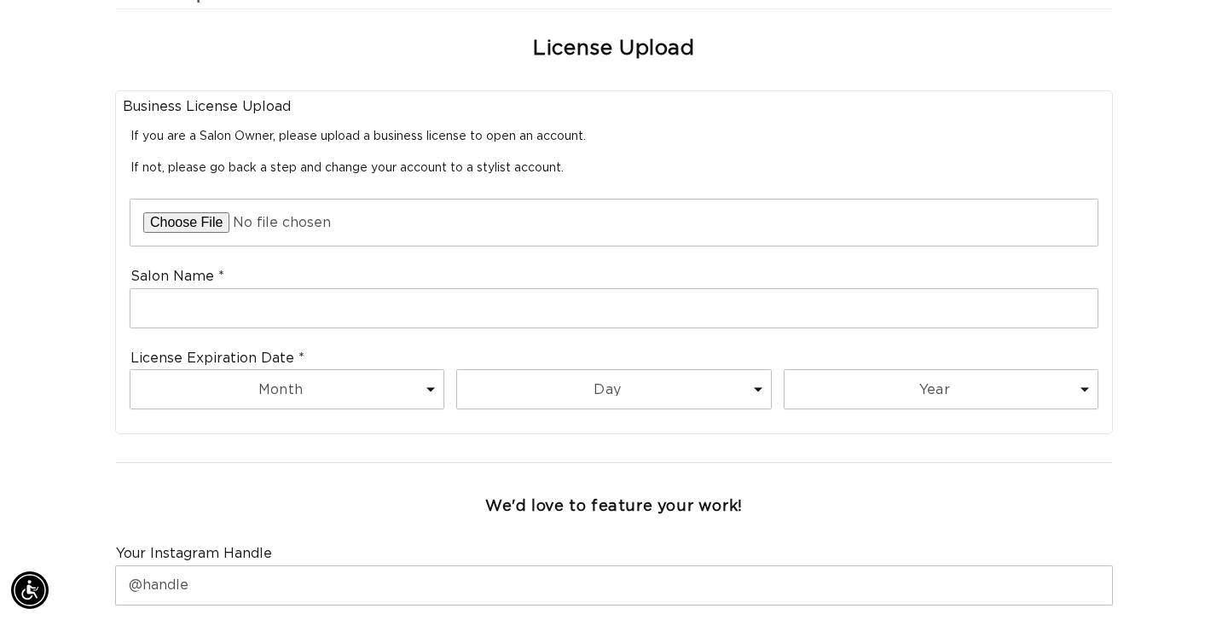
scroll to position [0, 2214]
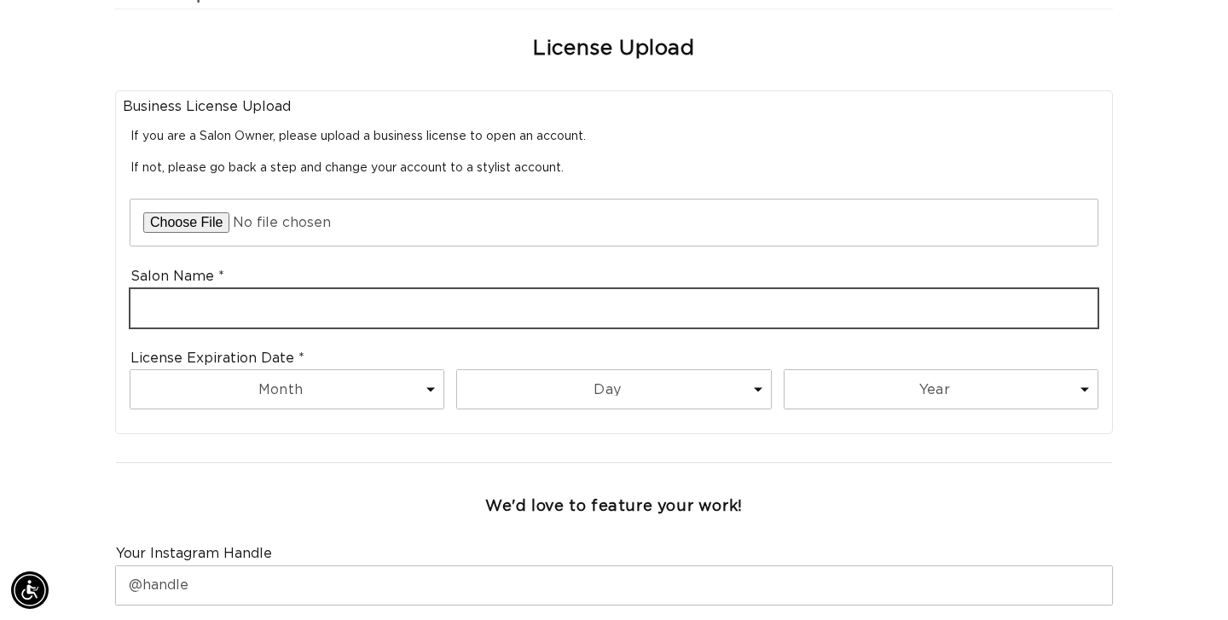
click at [288, 316] on input "text" at bounding box center [614, 308] width 967 height 38
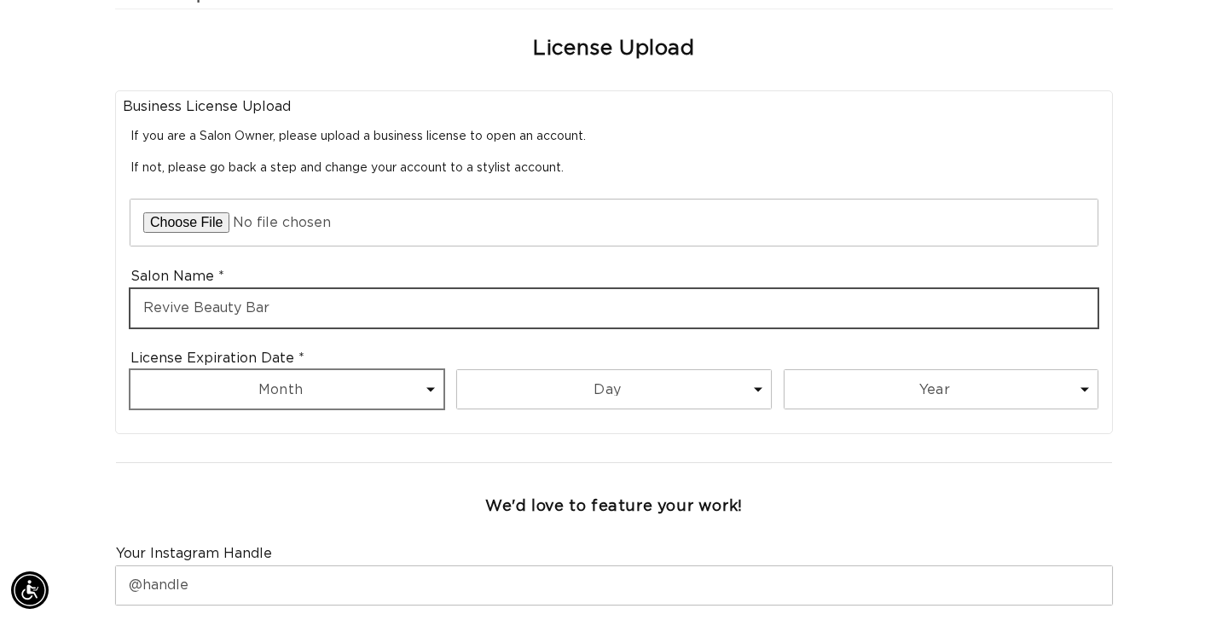
type input "Revive Beauty Bar"
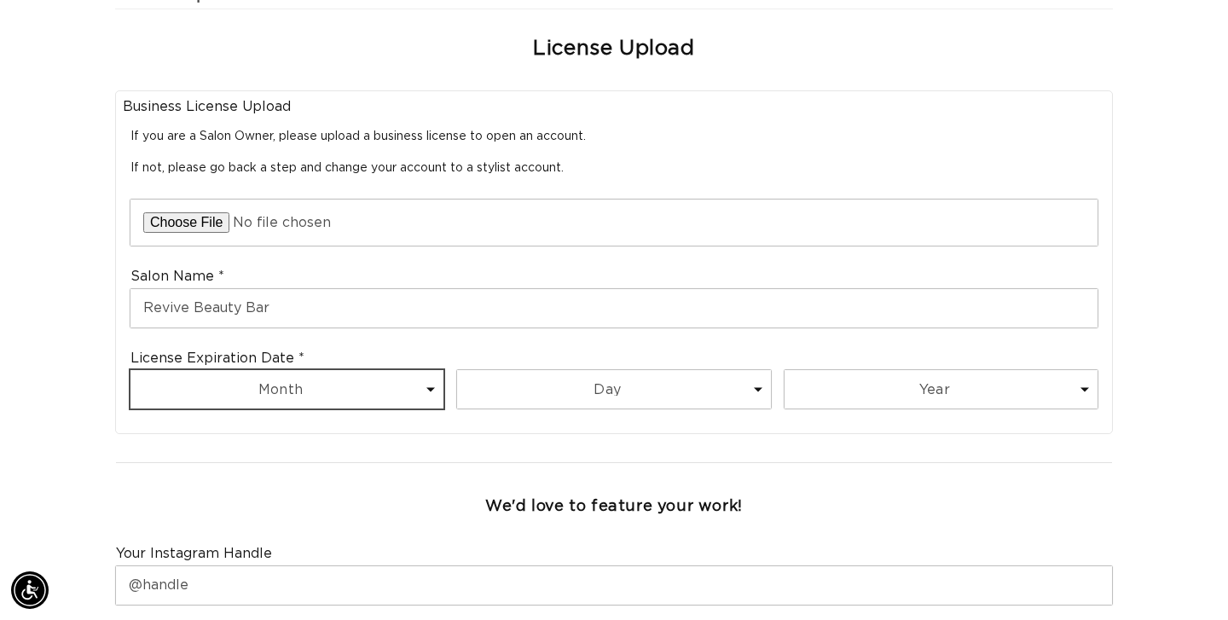
click at [262, 386] on select "Month 1 2 3 4 5 6 7 8 9 10 11 12" at bounding box center [287, 389] width 313 height 38
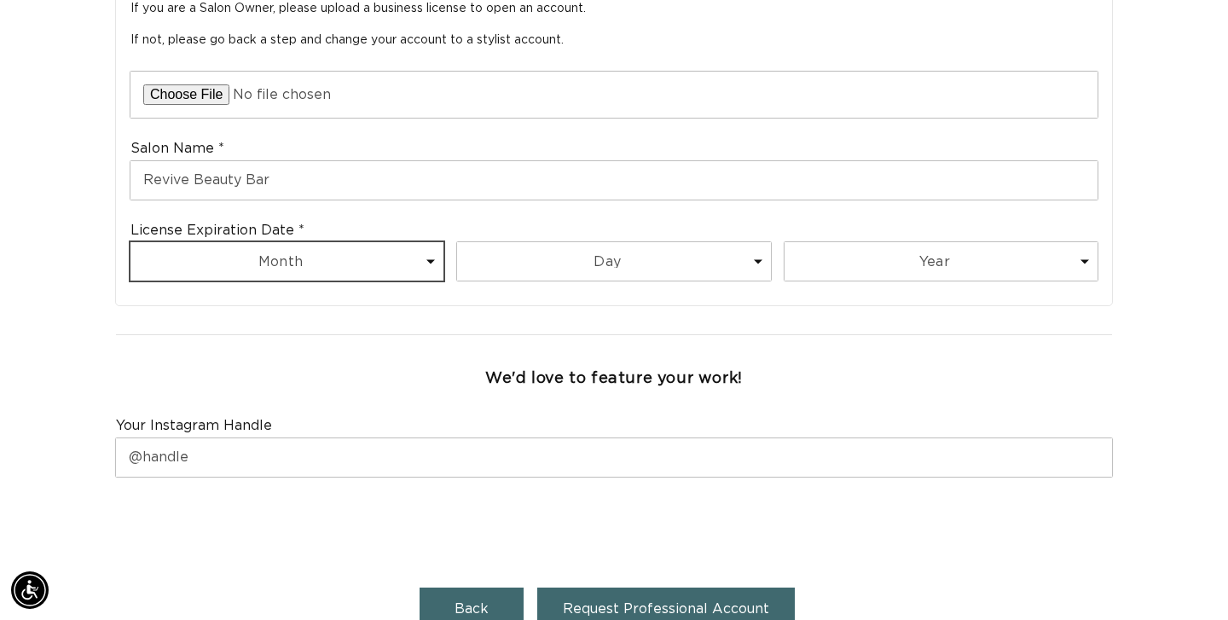
scroll to position [0, 2214]
click at [345, 271] on select "Month 1 2 3 4 5 6 7 8 9 10 11 12" at bounding box center [287, 261] width 313 height 38
click at [383, 254] on select "Month 1 2 3 4 5 6 7 8 9 10 11 12" at bounding box center [287, 261] width 313 height 38
select select "6"
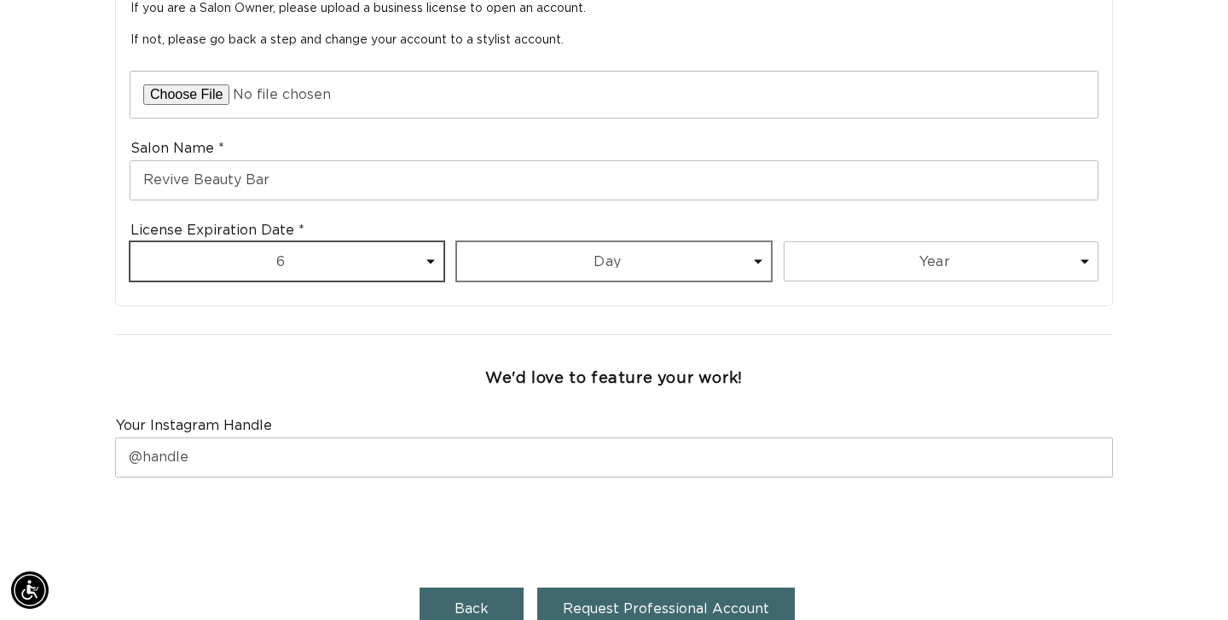
scroll to position [0, 2214]
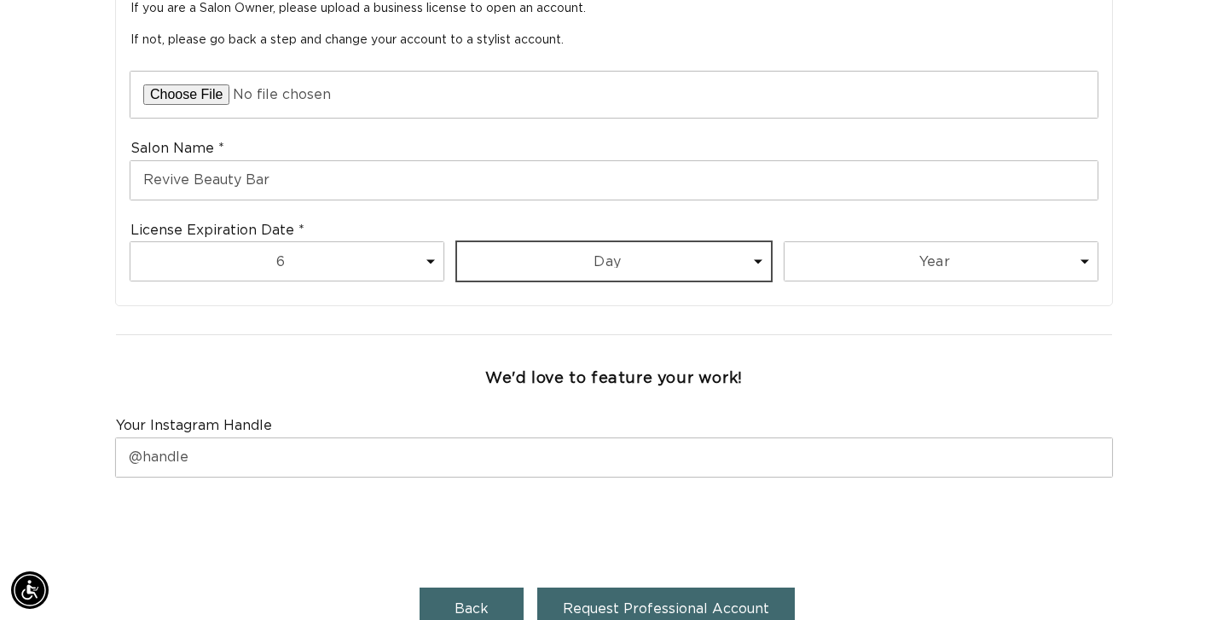
click at [559, 276] on select "Day 1 2 3 4 5 6 7 8 9 10 11 12 13 14 15 16 17 18 19 20 21 22 23 24 25 26 27 28 …" at bounding box center [613, 261] width 313 height 38
select select "30"
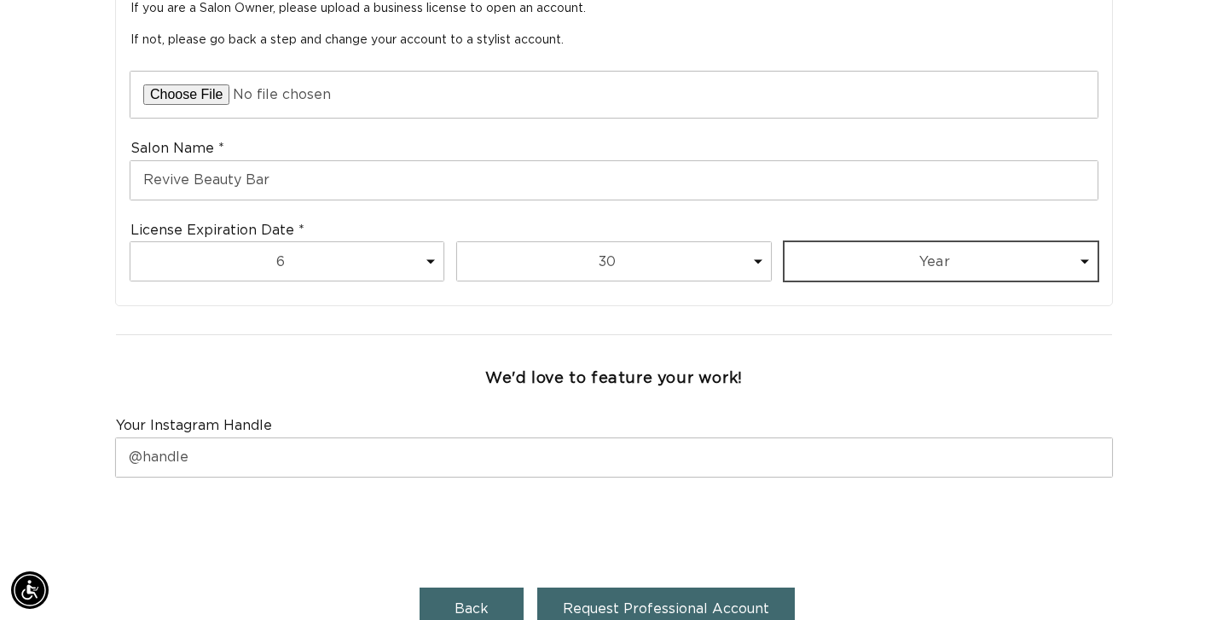
click at [823, 247] on select "Year 2025 2026 2027 2028 2029 2030 2031 2032 2033 2034 2035 2036 2037 2038 2039…" at bounding box center [941, 261] width 313 height 38
select select "2026"
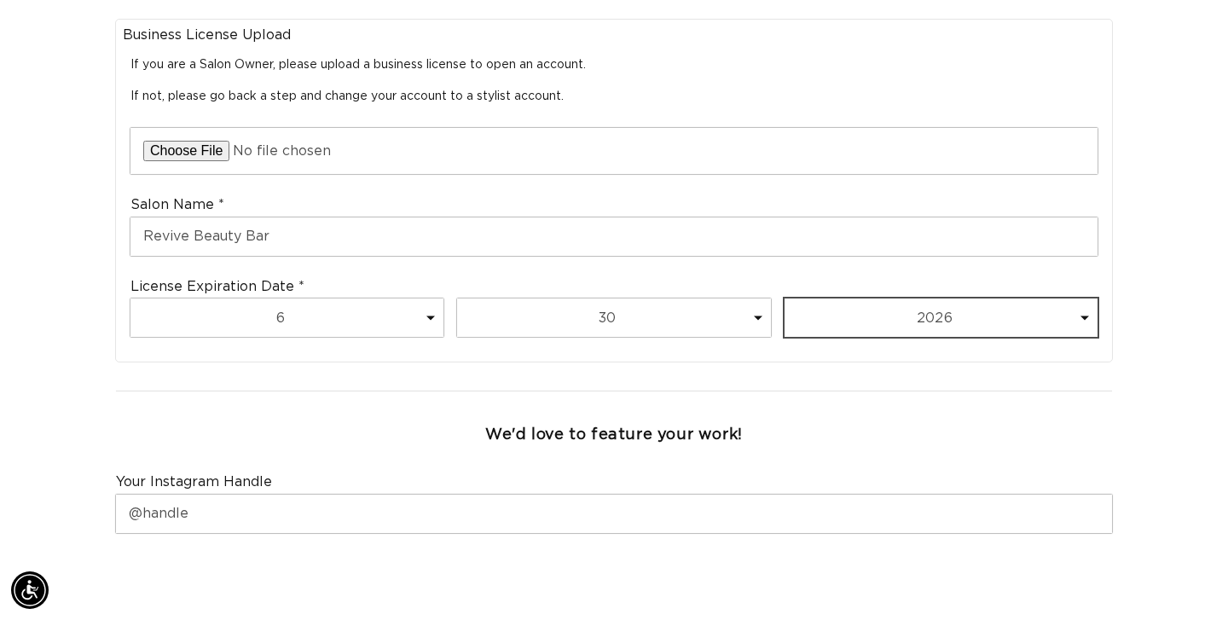
scroll to position [0, 2214]
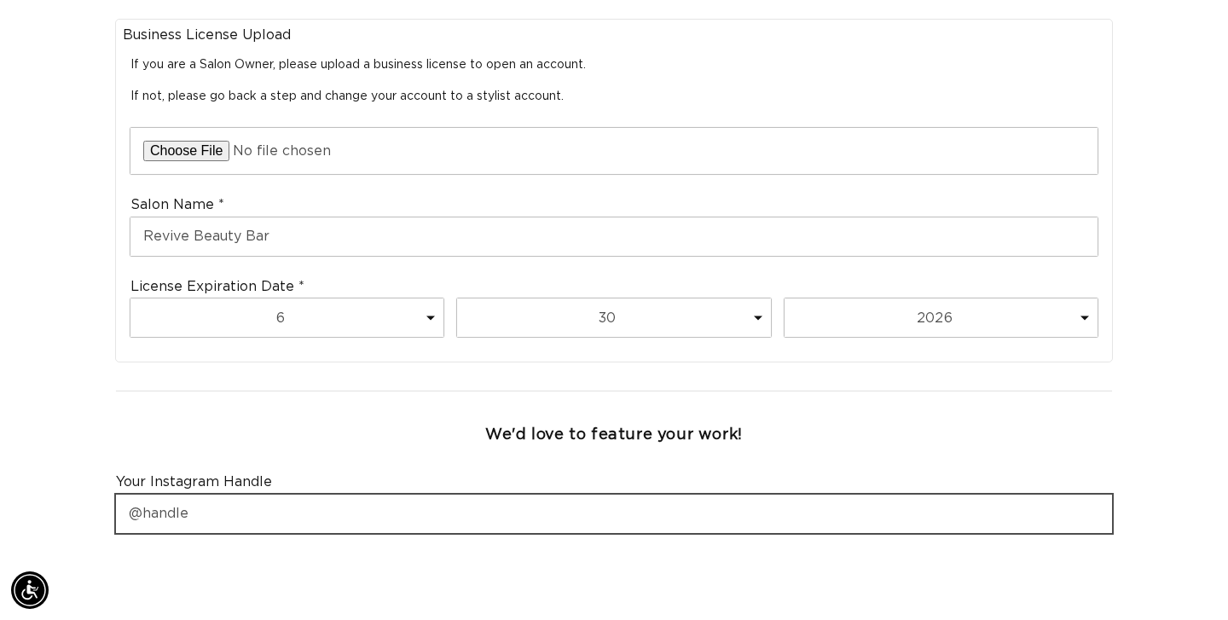
click at [277, 515] on input "text" at bounding box center [614, 514] width 996 height 38
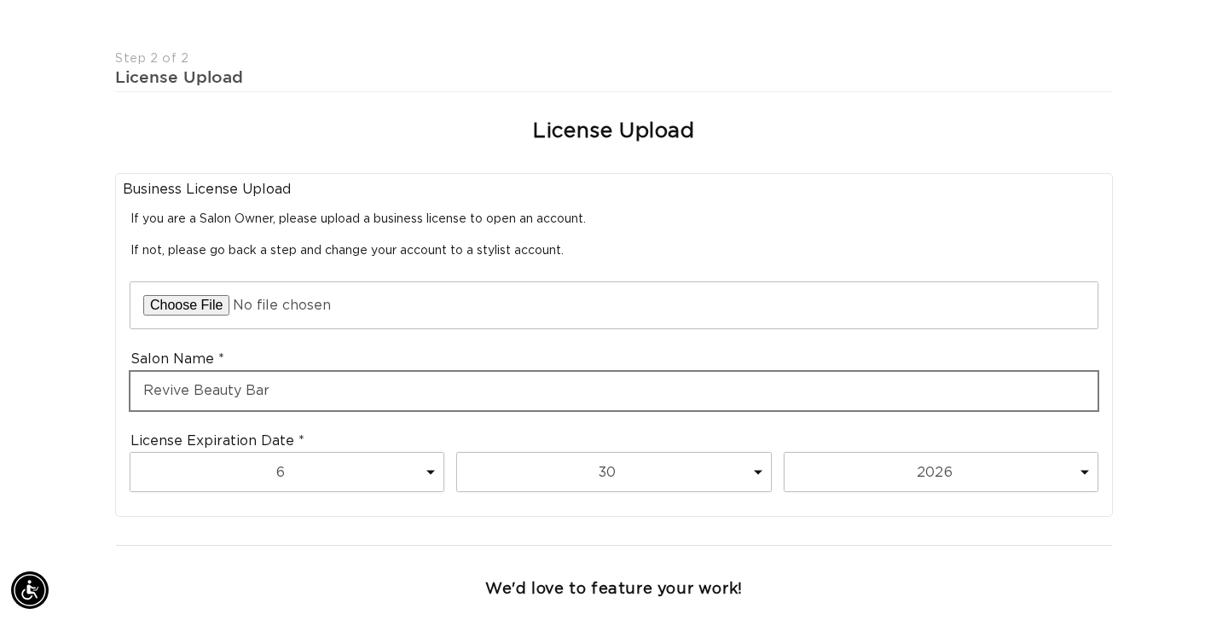
scroll to position [423, 0]
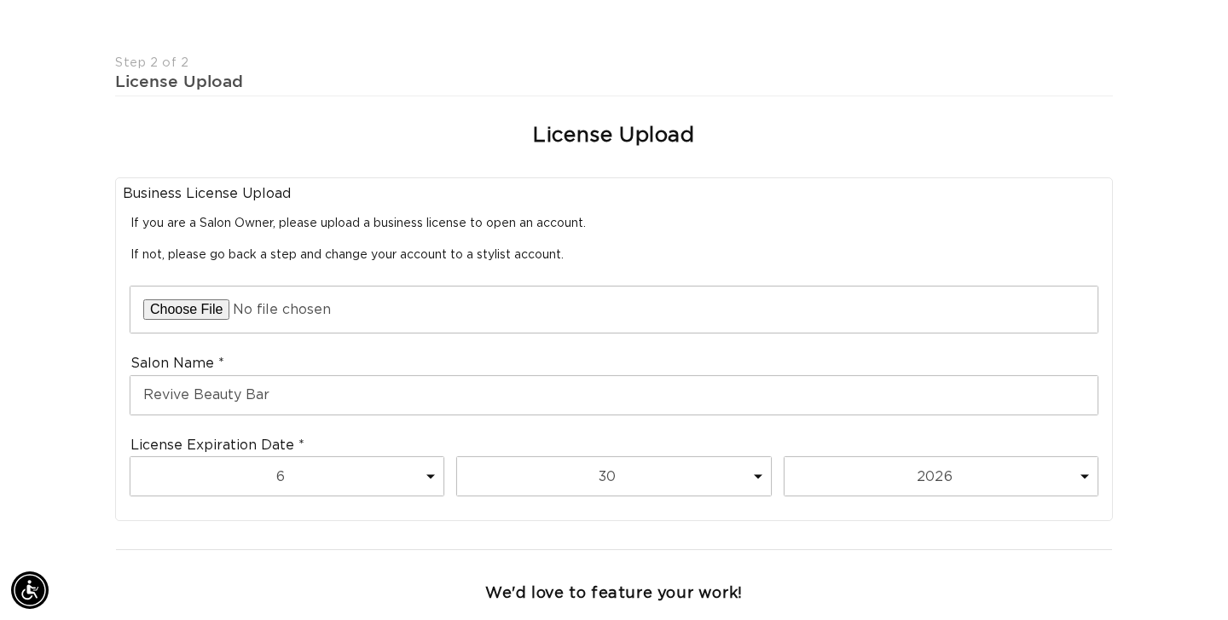
type input "@revivebeautybar603"
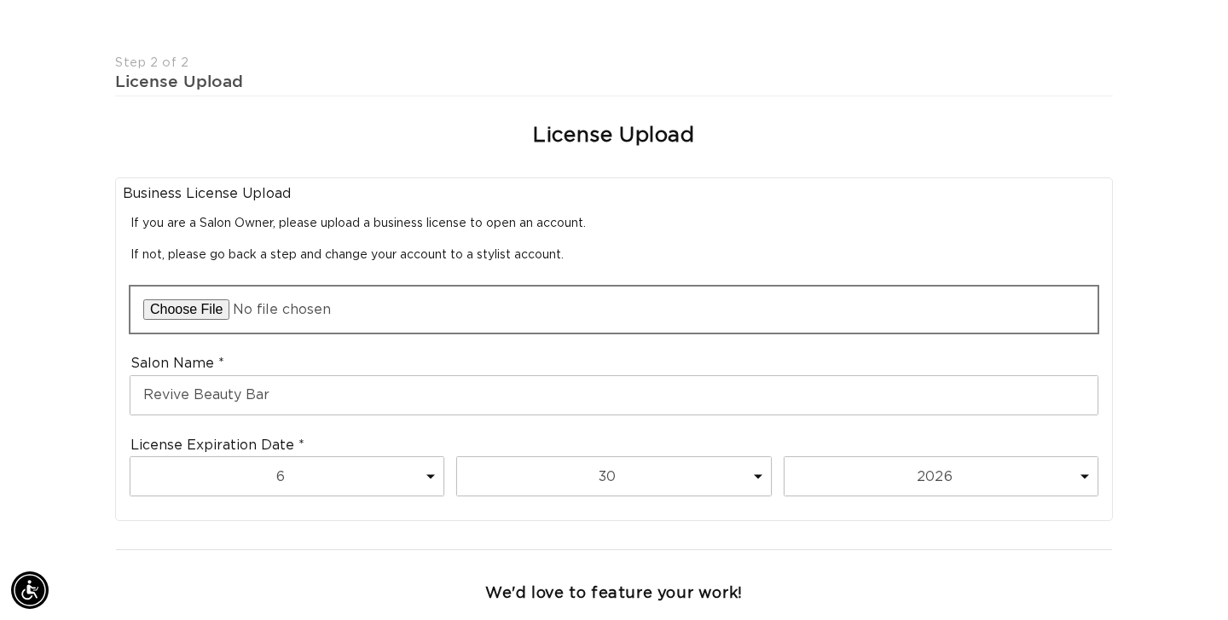
scroll to position [0, 0]
click at [215, 310] on input "file" at bounding box center [614, 310] width 967 height 46
type input "C:\fakepath\Screenshot 2025-10-14 at 6.54.08 PM.png"
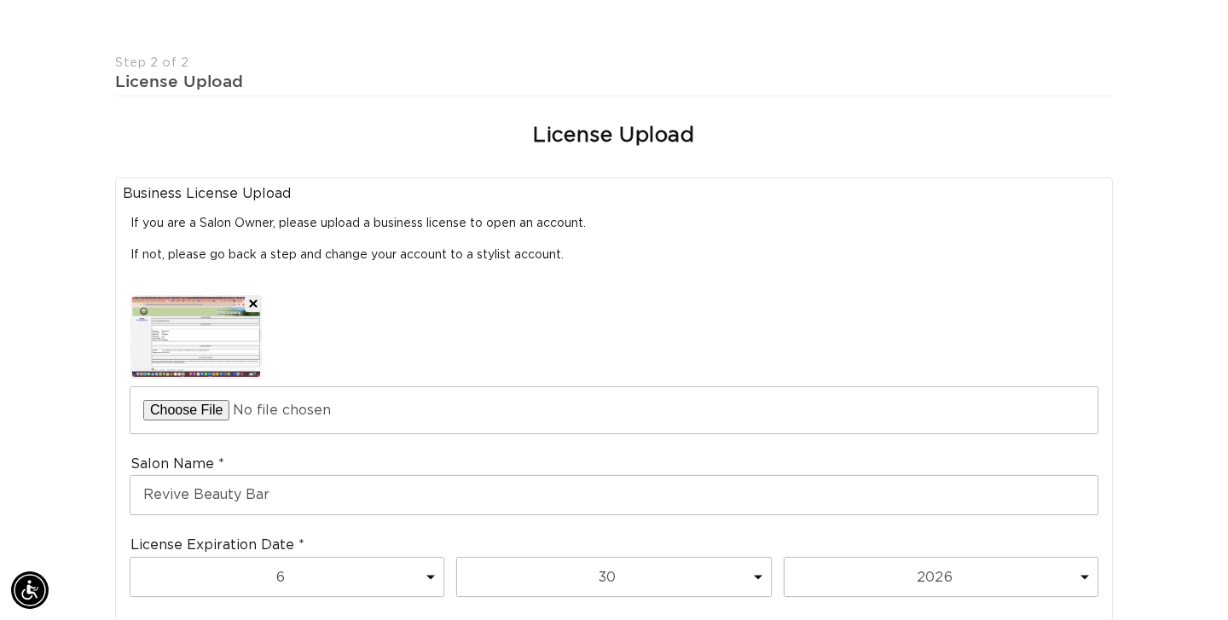
click at [219, 339] on img at bounding box center [196, 337] width 128 height 80
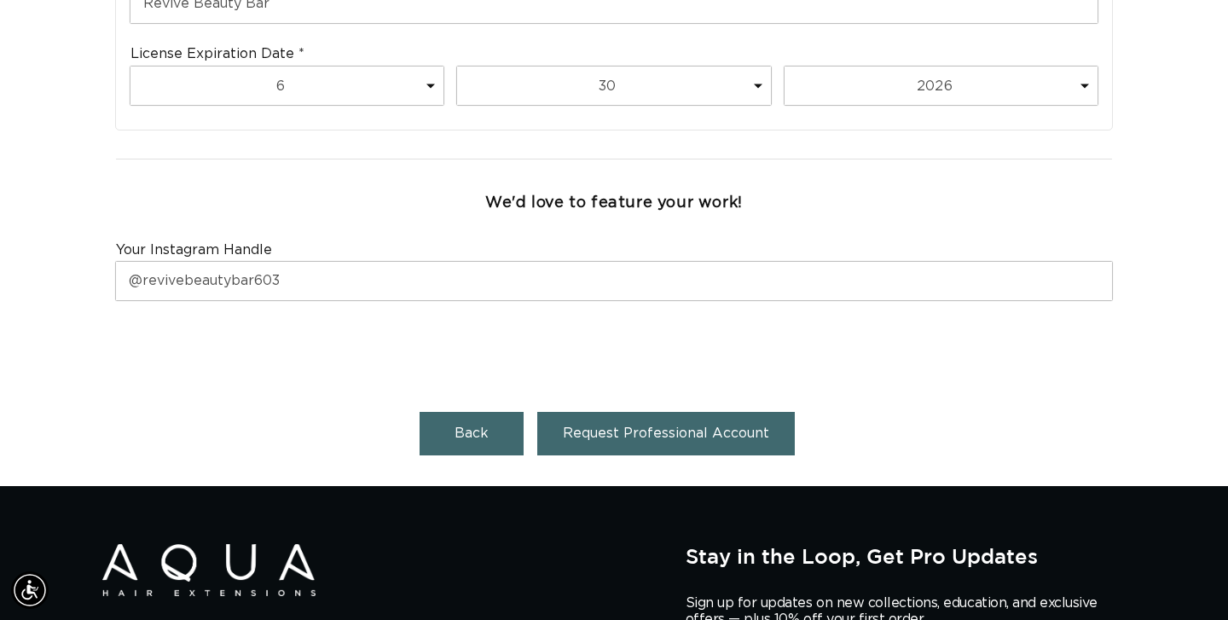
scroll to position [0, 0]
click at [648, 431] on span "Request Professional Account" at bounding box center [666, 434] width 206 height 14
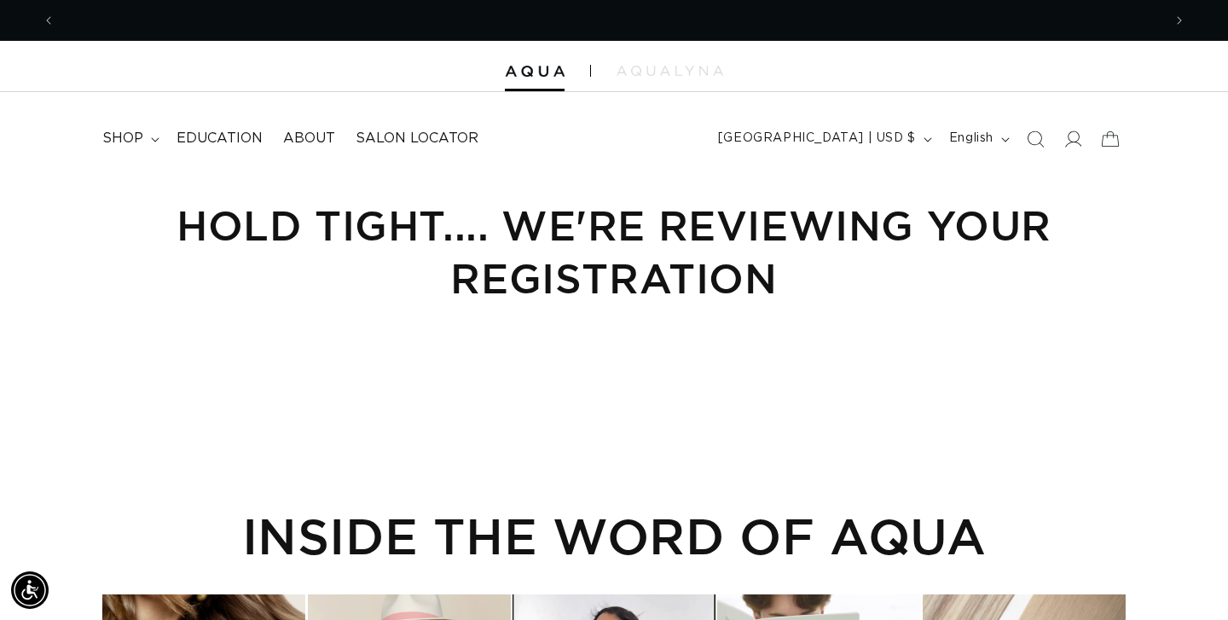
scroll to position [0, 1107]
